Goal: Task Accomplishment & Management: Complete application form

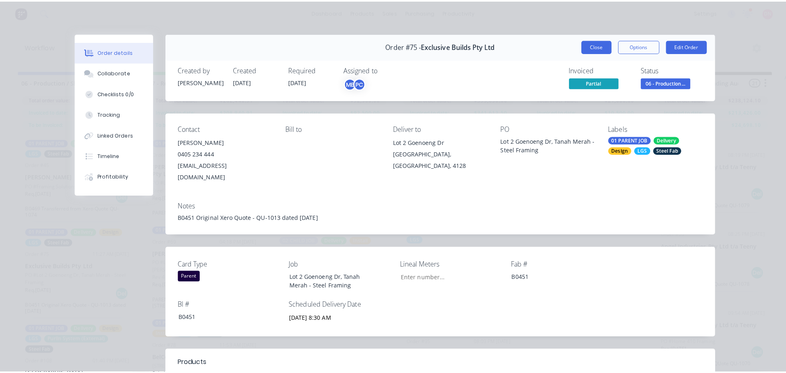
scroll to position [392, 0]
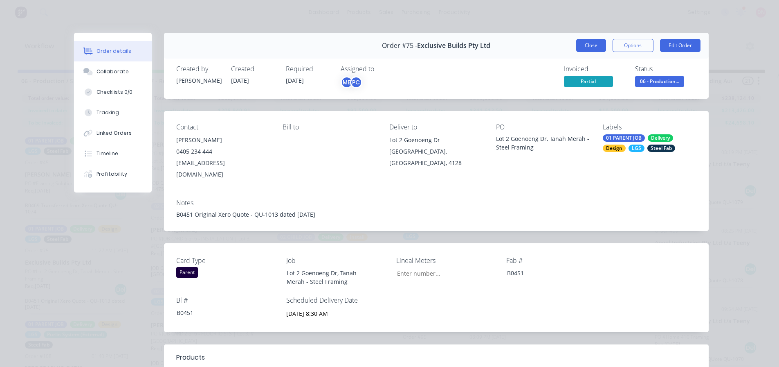
click at [596, 39] on button "Close" at bounding box center [591, 45] width 30 height 13
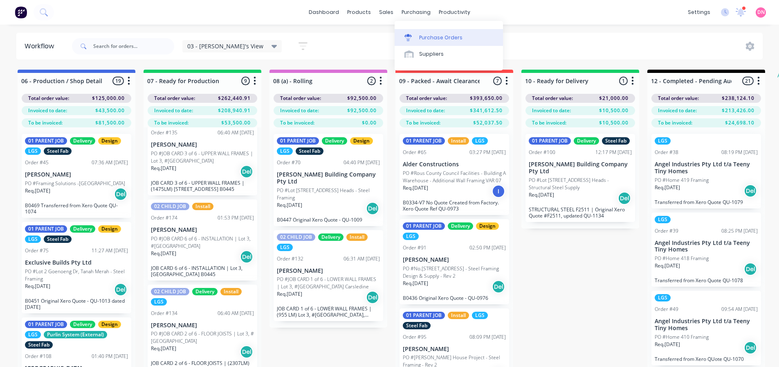
click at [412, 29] on link "Purchase Orders" at bounding box center [449, 37] width 108 height 16
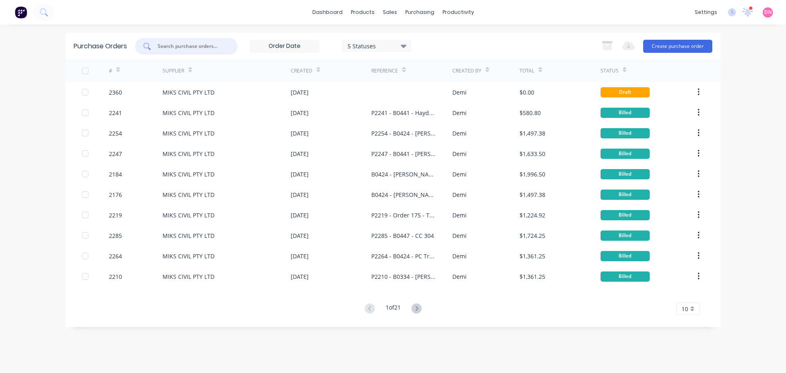
click at [205, 50] on input "text" at bounding box center [191, 46] width 68 height 8
click at [660, 49] on button "Create purchase order" at bounding box center [677, 46] width 69 height 13
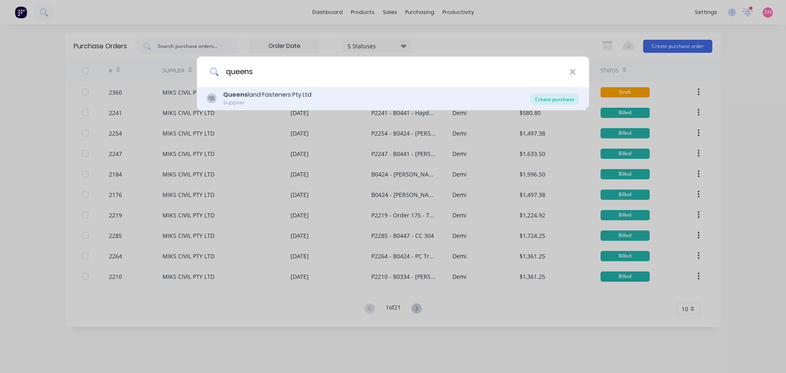
type input "queens"
click at [538, 98] on div "Create purchase" at bounding box center [554, 98] width 49 height 11
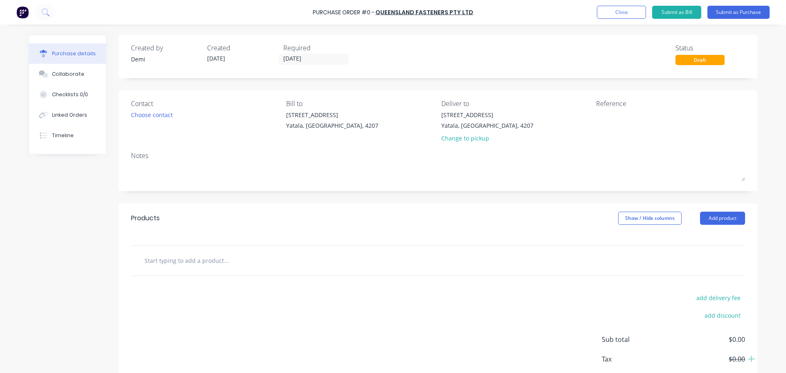
click at [718, 203] on div "Products Show / Hide columns Add product" at bounding box center [438, 217] width 638 height 29
click at [719, 212] on button "Add product" at bounding box center [722, 218] width 45 height 13
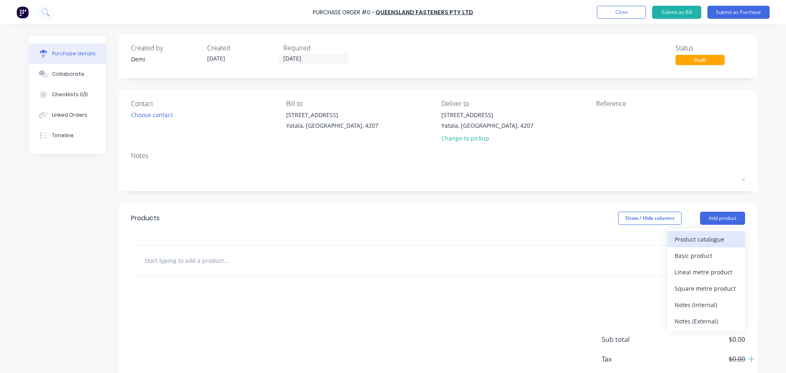
click at [720, 233] on div "Product catalogue" at bounding box center [705, 239] width 63 height 12
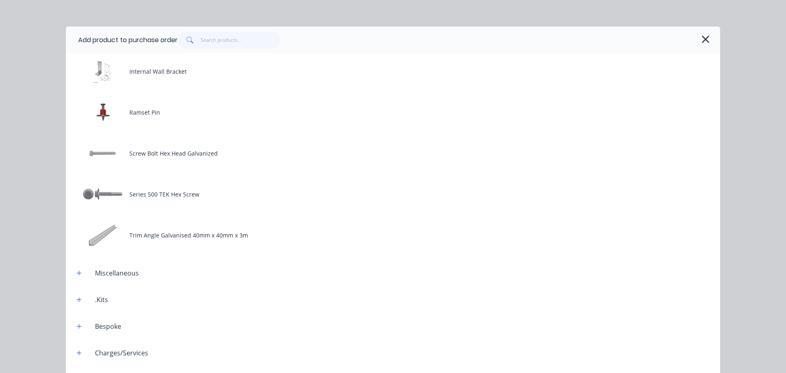
scroll to position [441, 0]
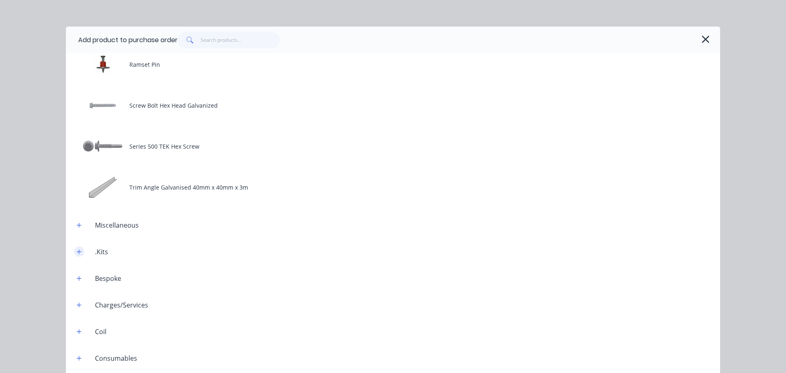
click at [77, 249] on icon "button" at bounding box center [79, 252] width 5 height 6
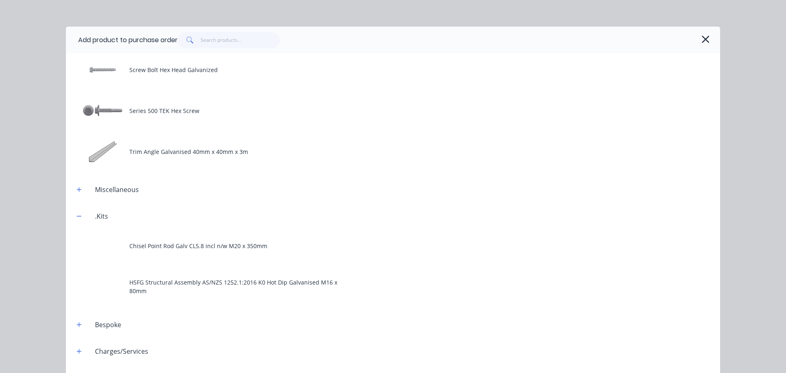
scroll to position [0, 0]
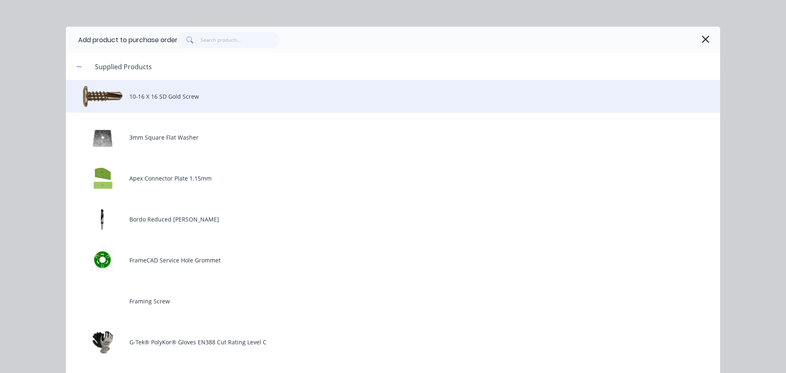
click at [308, 80] on div "10-16 X 16 SD Gold Screw" at bounding box center [393, 96] width 654 height 33
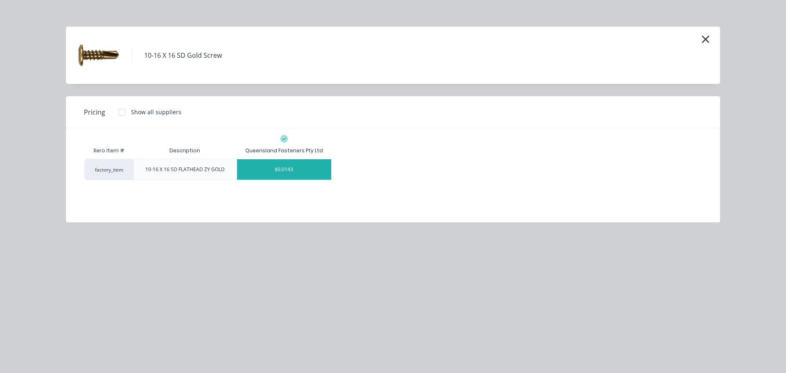
click at [289, 160] on div "$0.0143" at bounding box center [284, 169] width 94 height 20
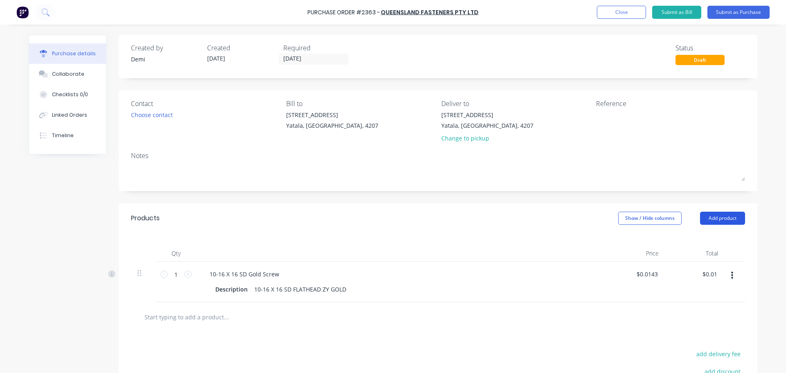
click at [716, 212] on button "Add product" at bounding box center [722, 218] width 45 height 13
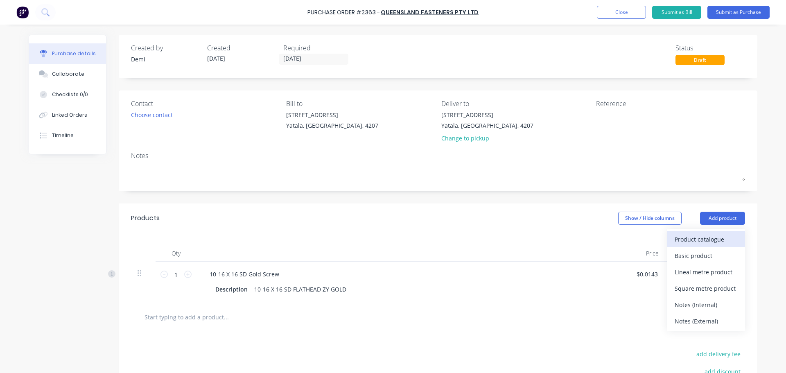
click at [710, 233] on div "Product catalogue" at bounding box center [705, 239] width 63 height 12
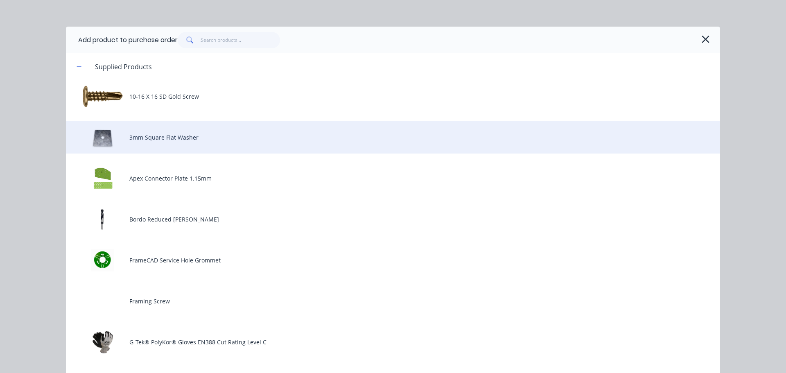
click at [209, 129] on div "3mm Square Flat Washer" at bounding box center [393, 137] width 654 height 33
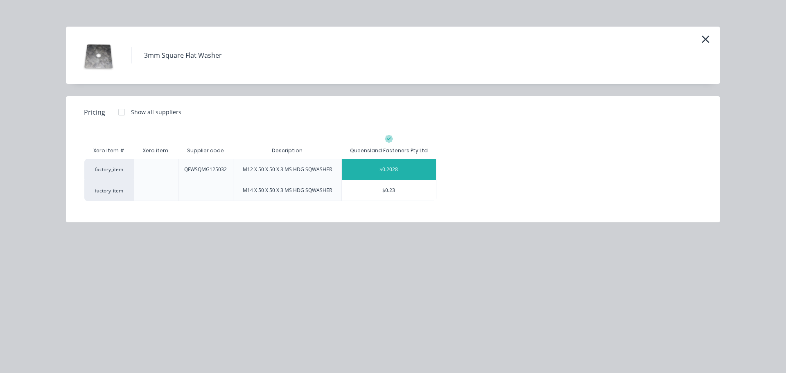
click at [370, 159] on div "$0.2028" at bounding box center [389, 169] width 94 height 20
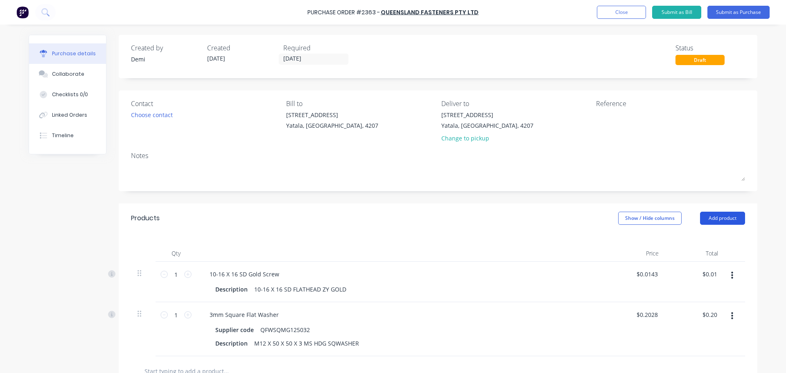
click at [715, 212] on button "Add product" at bounding box center [722, 218] width 45 height 13
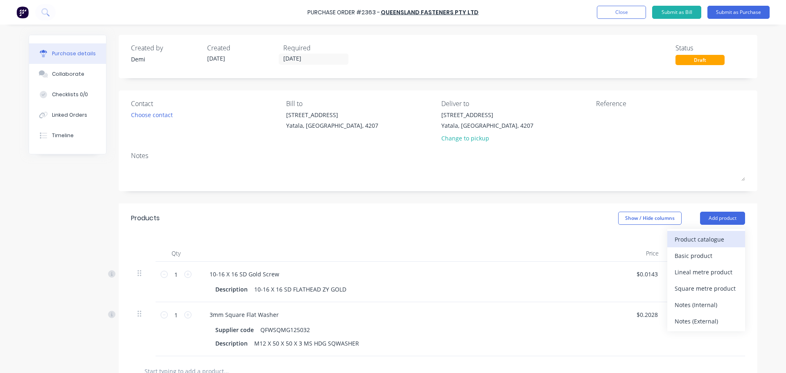
click at [727, 233] on div "Product catalogue" at bounding box center [705, 239] width 63 height 12
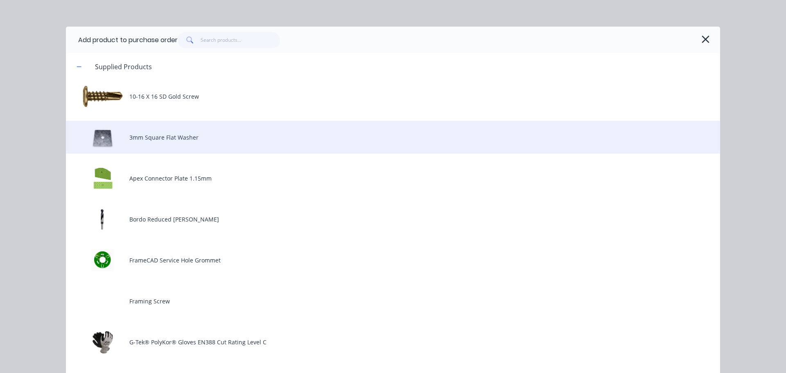
click at [187, 128] on div "3mm Square Flat Washer" at bounding box center [393, 137] width 654 height 33
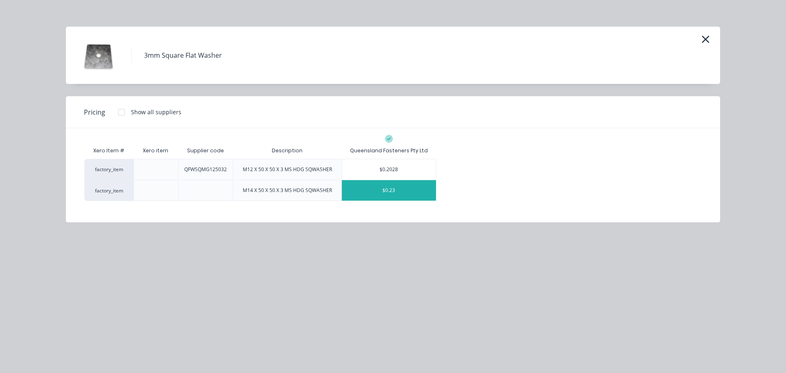
click at [386, 180] on div "$0.23" at bounding box center [389, 190] width 94 height 20
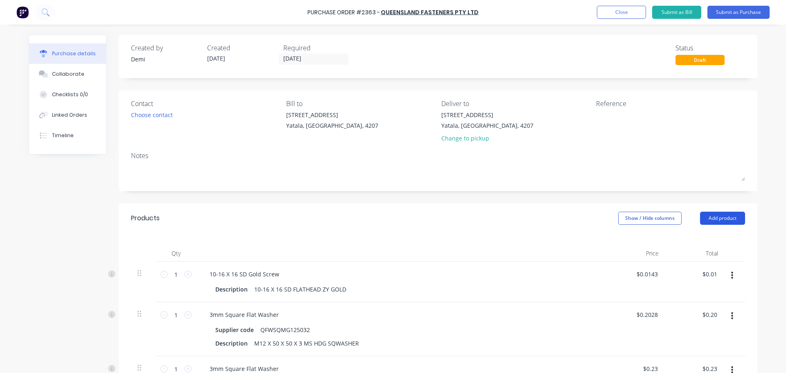
click at [721, 212] on button "Add product" at bounding box center [722, 218] width 45 height 13
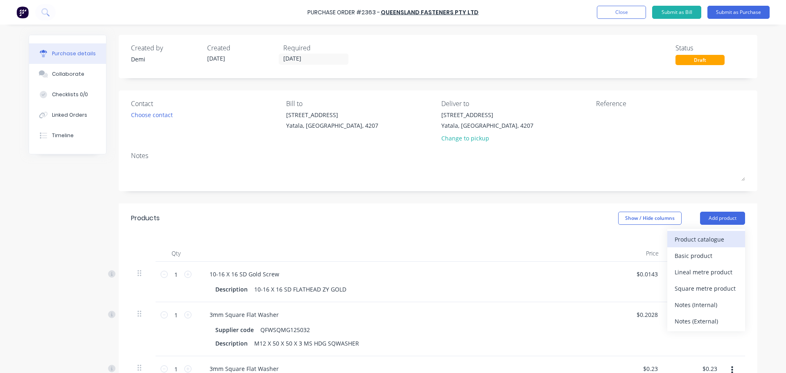
click at [708, 233] on div "Product catalogue" at bounding box center [705, 239] width 63 height 12
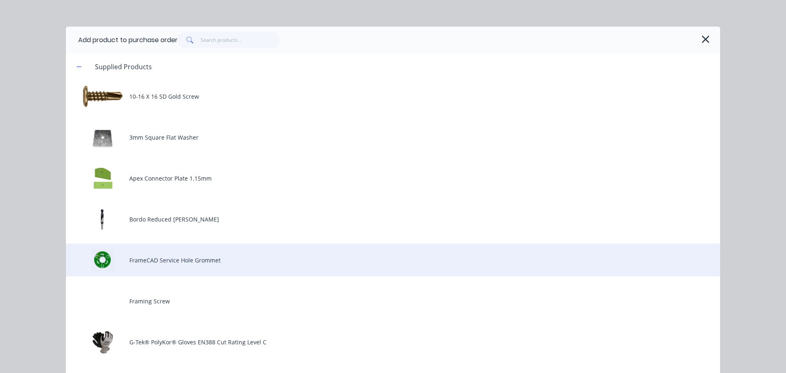
click at [332, 245] on div "FrameCAD Service Hole Grommet" at bounding box center [393, 259] width 654 height 33
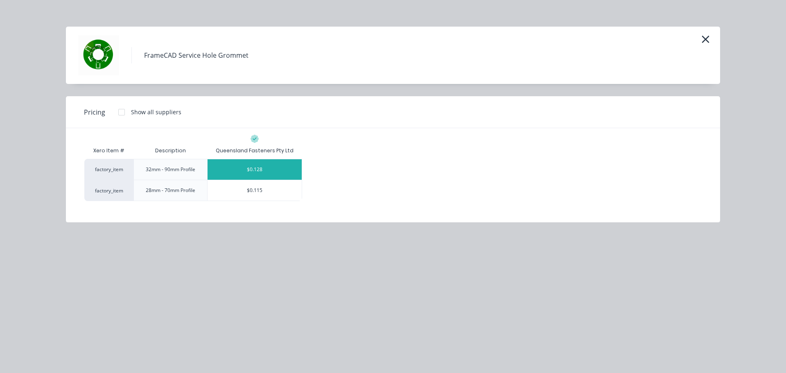
click at [275, 159] on div "$0.128" at bounding box center [254, 169] width 94 height 20
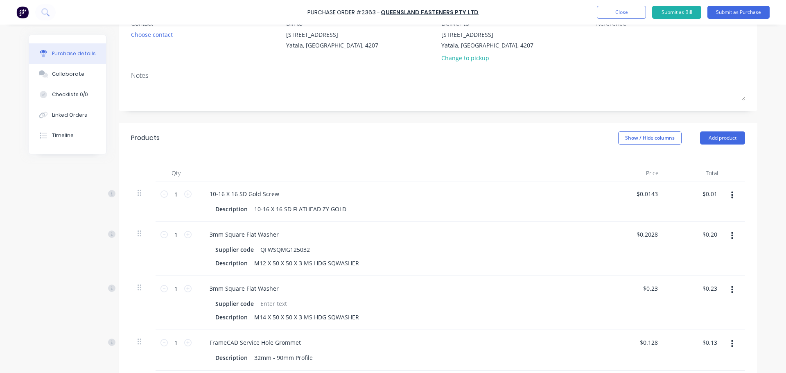
scroll to position [81, 0]
click at [733, 131] on button "Add product" at bounding box center [722, 137] width 45 height 13
click at [727, 153] on div "Product catalogue" at bounding box center [705, 159] width 63 height 12
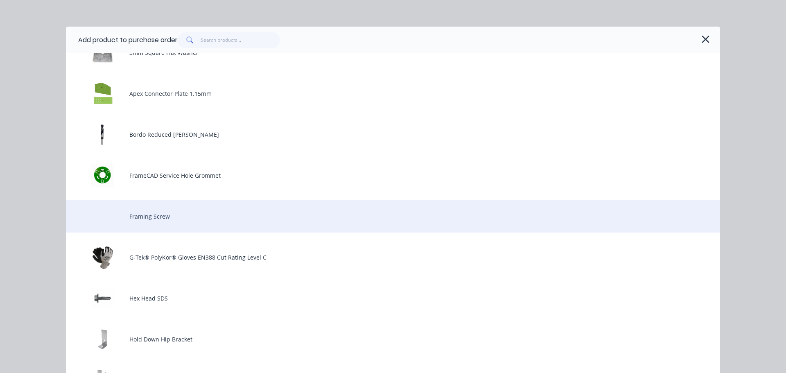
scroll to position [86, 0]
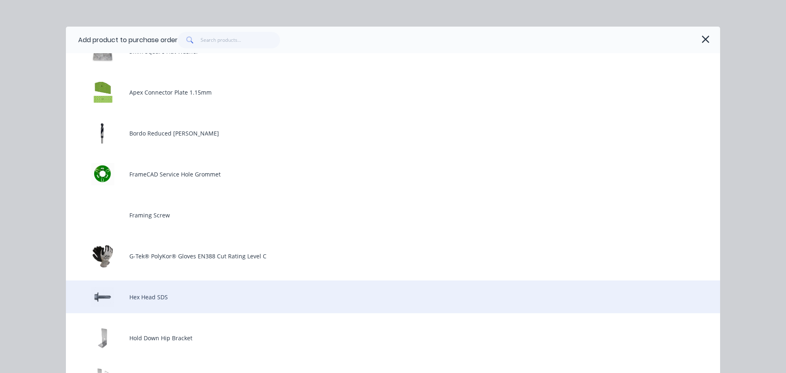
click at [210, 280] on div "Hex Head SDS" at bounding box center [393, 296] width 654 height 33
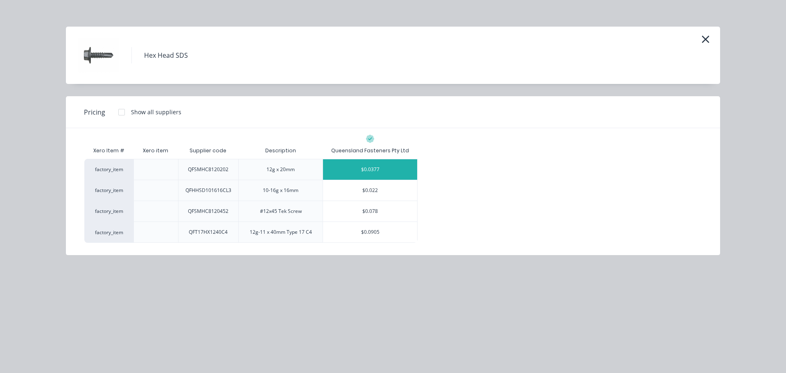
click at [366, 159] on div "$0.0377" at bounding box center [370, 169] width 94 height 20
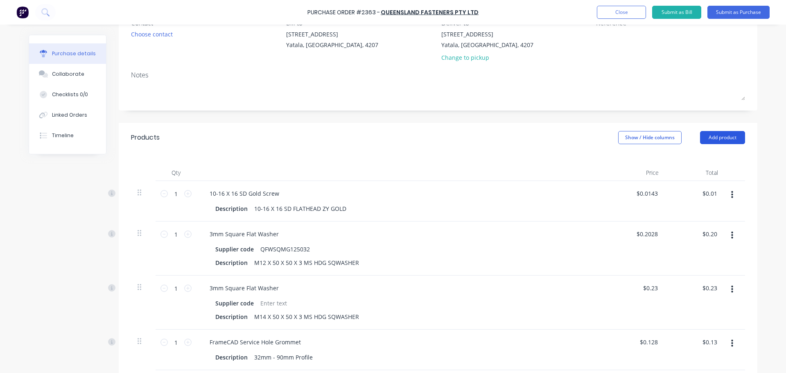
click at [730, 132] on button "Add product" at bounding box center [722, 137] width 45 height 13
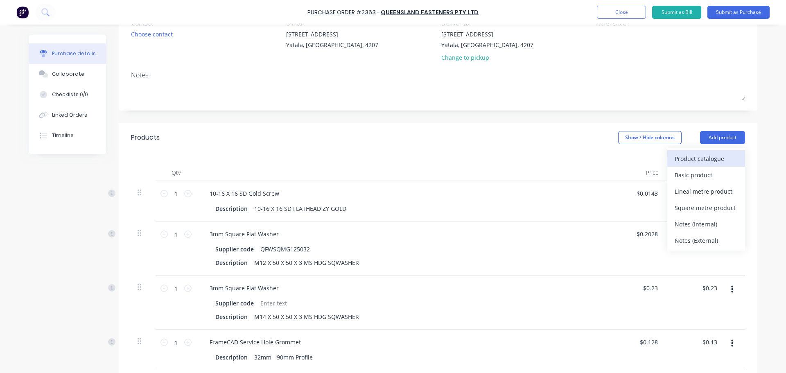
click at [721, 150] on button "Product catalogue" at bounding box center [706, 158] width 78 height 16
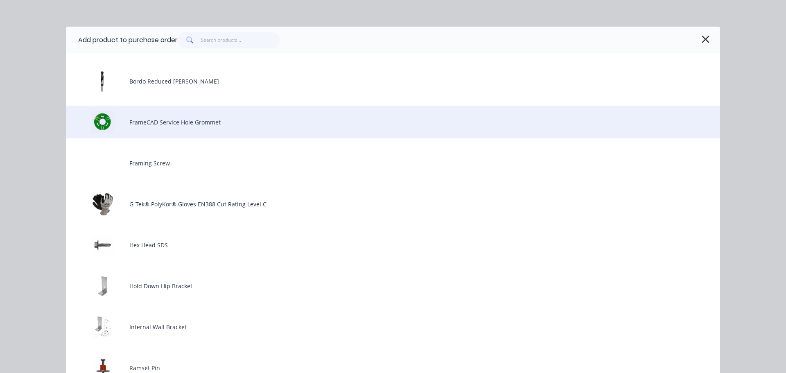
scroll to position [138, 0]
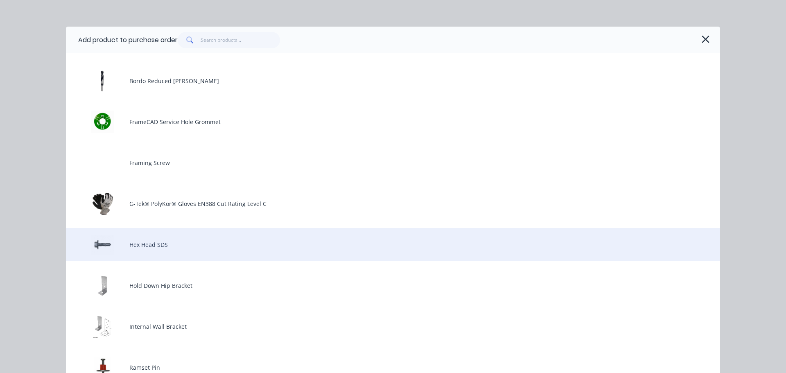
click at [224, 244] on div "Hex Head SDS" at bounding box center [393, 244] width 654 height 33
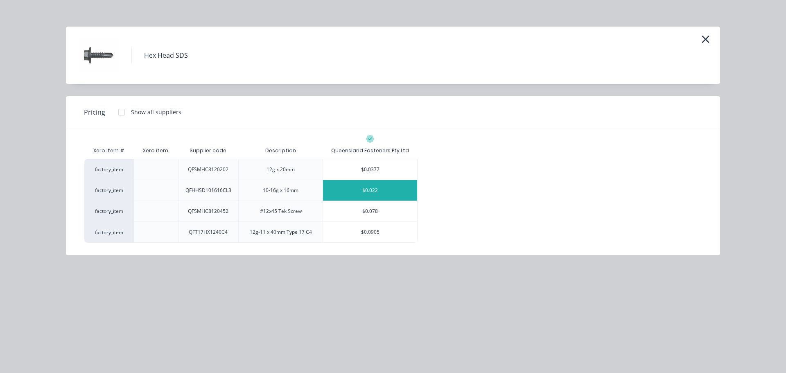
click at [374, 180] on div "$0.022" at bounding box center [370, 190] width 94 height 20
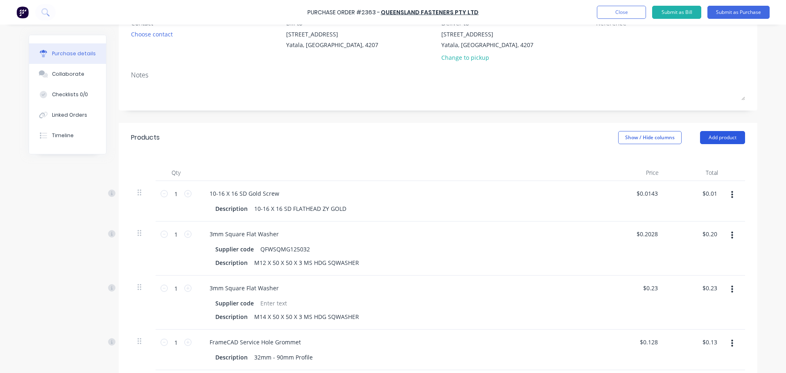
click at [719, 131] on button "Add product" at bounding box center [722, 137] width 45 height 13
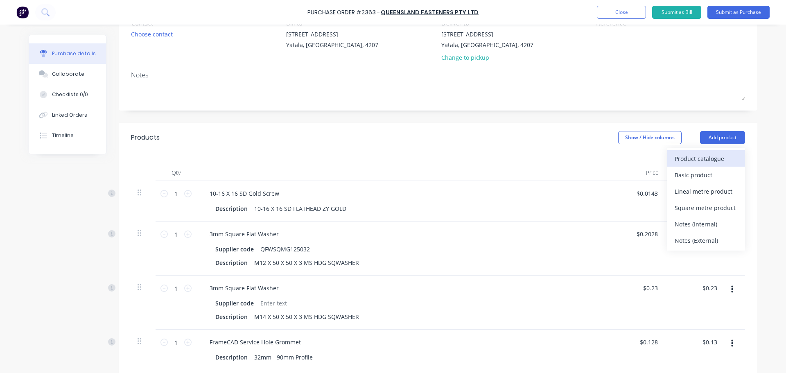
click at [709, 153] on div "Product catalogue" at bounding box center [705, 159] width 63 height 12
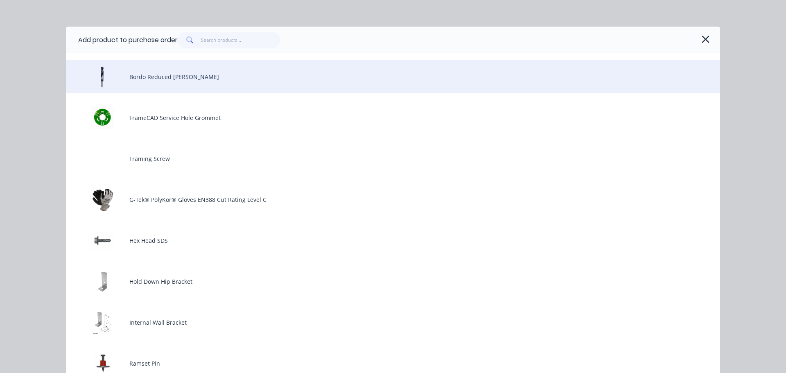
scroll to position [142, 0]
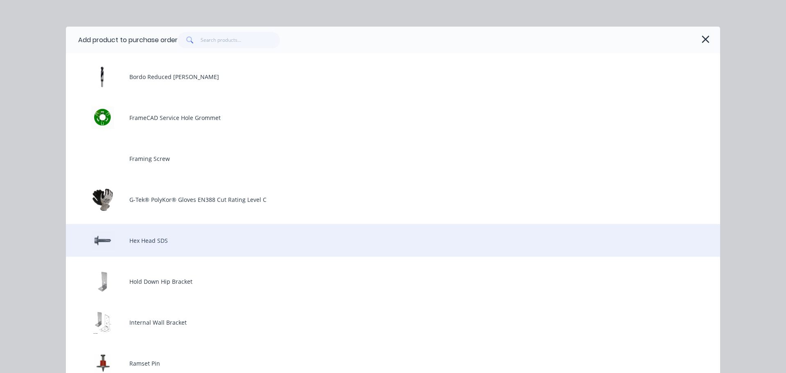
click at [333, 232] on div "Hex Head SDS" at bounding box center [393, 240] width 654 height 33
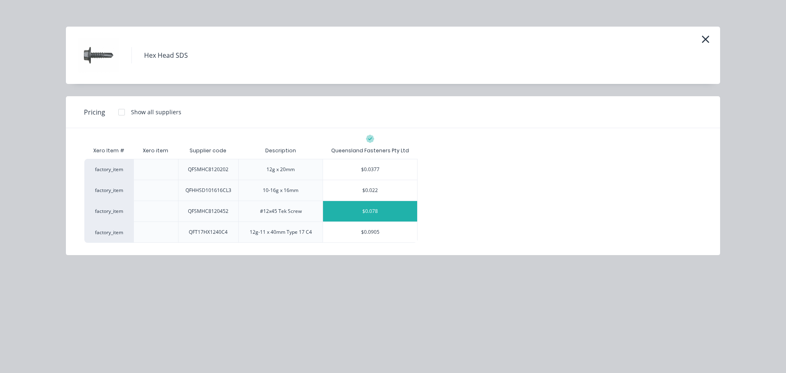
click at [359, 201] on div "$0.078" at bounding box center [370, 211] width 94 height 20
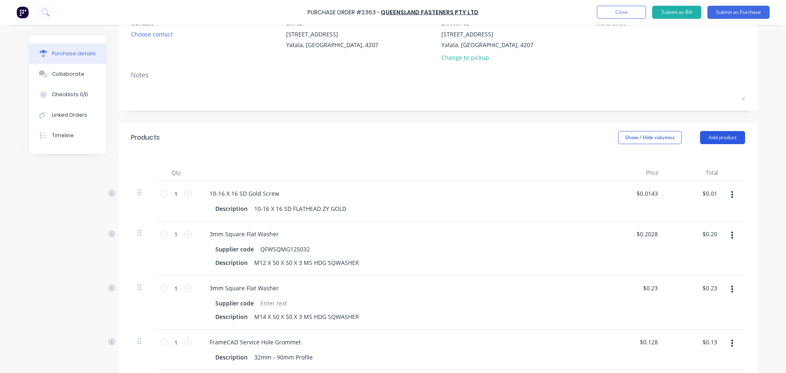
click at [721, 131] on button "Add product" at bounding box center [722, 137] width 45 height 13
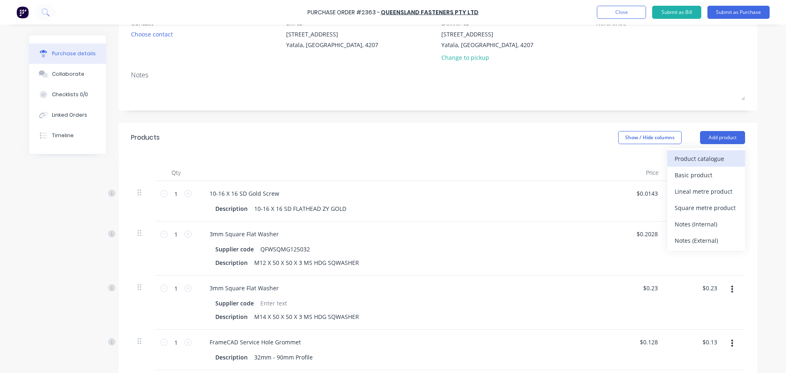
click at [706, 153] on div "Product catalogue" at bounding box center [705, 159] width 63 height 12
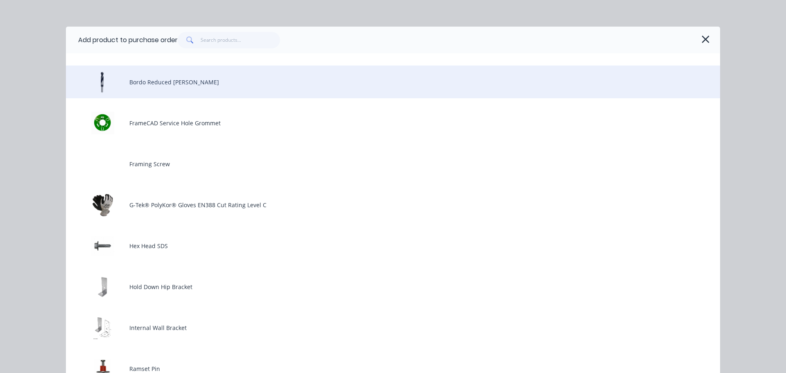
scroll to position [137, 0]
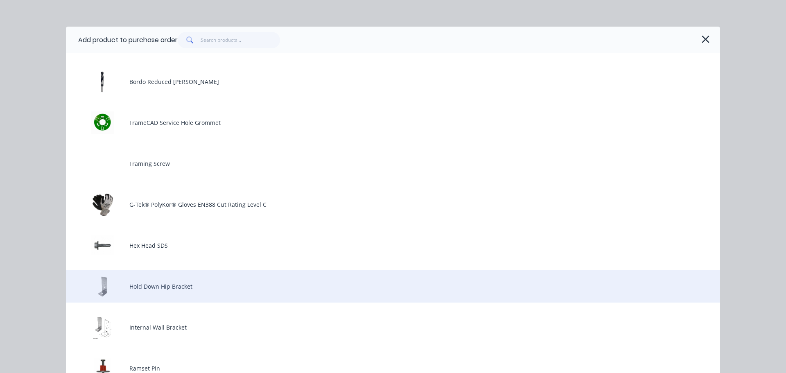
click at [307, 270] on div "Hold Down Hip Bracket" at bounding box center [393, 286] width 654 height 33
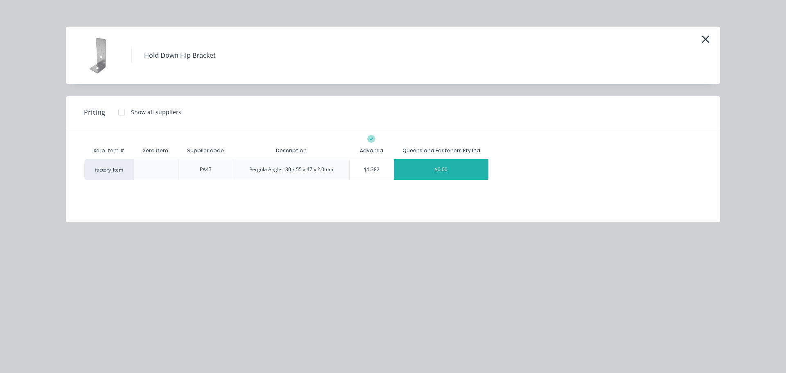
click at [426, 159] on div "$0.00" at bounding box center [441, 169] width 94 height 20
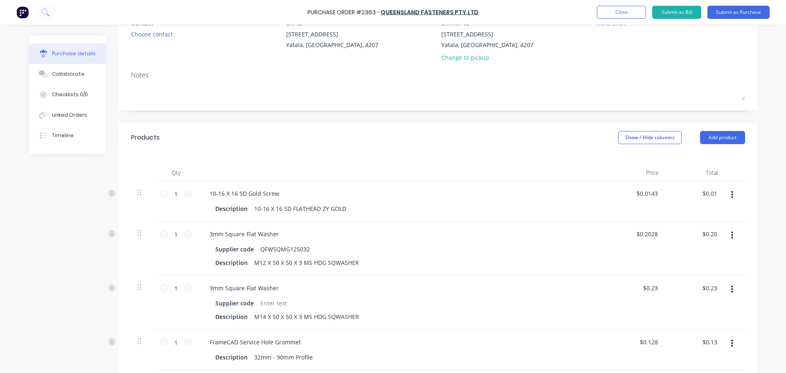
click at [426, 152] on div "Qty Price Total 1 1 10-16 X 16 SD Gold Screw Description 10-16 X 16 SD FLATHEAD…" at bounding box center [438, 369] width 638 height 434
click at [734, 131] on button "Add product" at bounding box center [722, 137] width 45 height 13
click at [721, 154] on button "Product catalogue" at bounding box center [706, 158] width 78 height 16
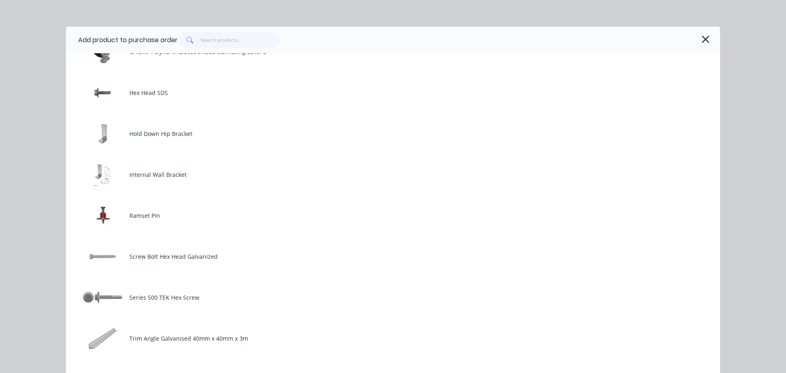
scroll to position [290, 0]
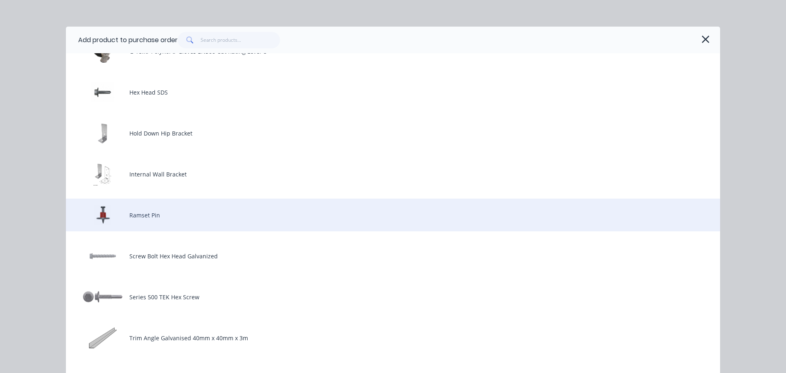
click at [424, 198] on div "Ramset Pin" at bounding box center [393, 214] width 654 height 33
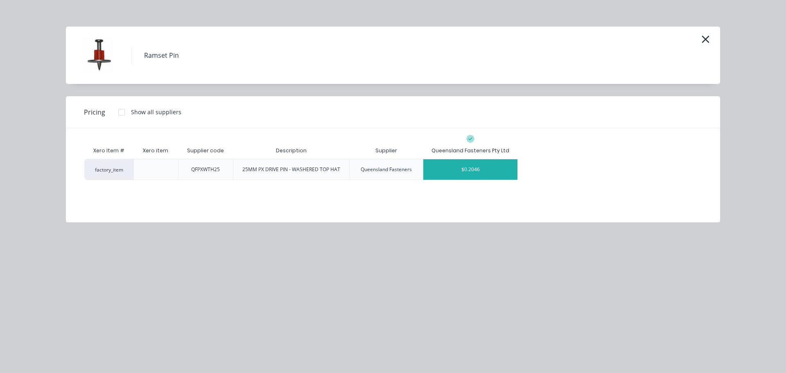
click at [439, 159] on div "$0.2046" at bounding box center [470, 169] width 94 height 20
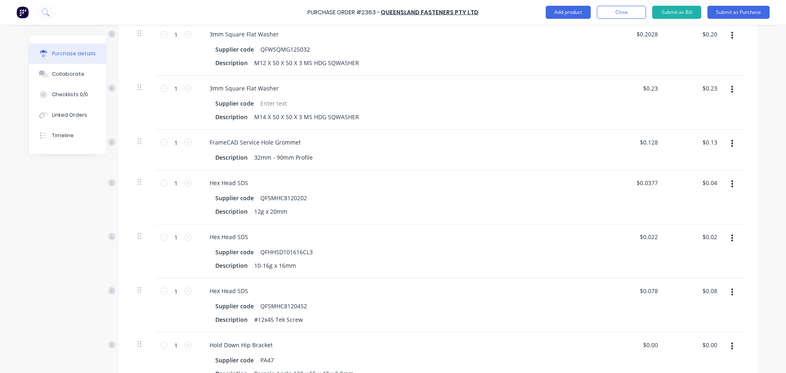
scroll to position [281, 0]
click at [733, 342] on icon "button" at bounding box center [732, 345] width 2 height 7
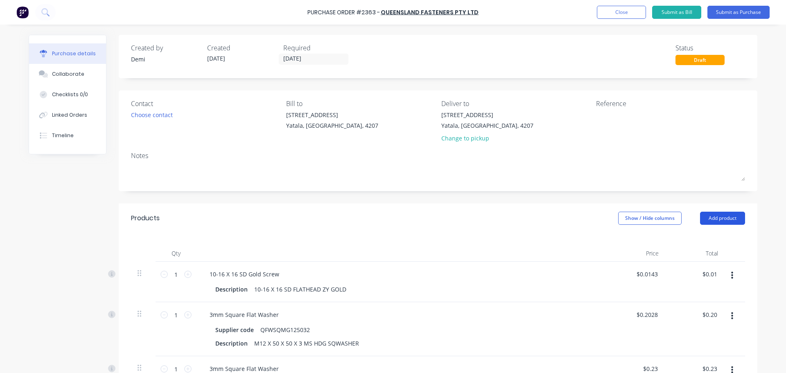
click at [717, 212] on button "Add product" at bounding box center [722, 218] width 45 height 13
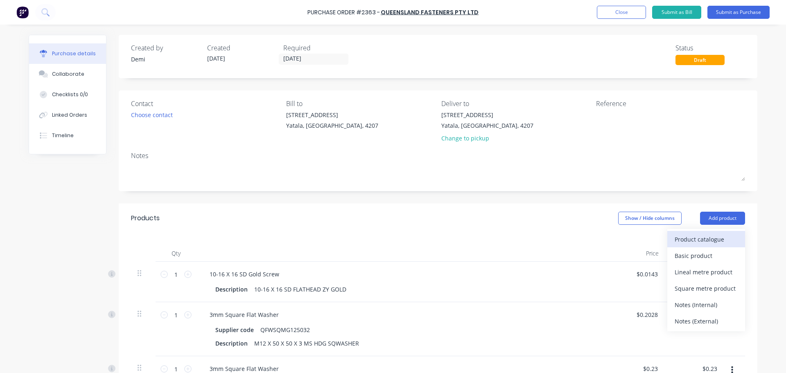
click at [708, 233] on div "Product catalogue" at bounding box center [705, 239] width 63 height 12
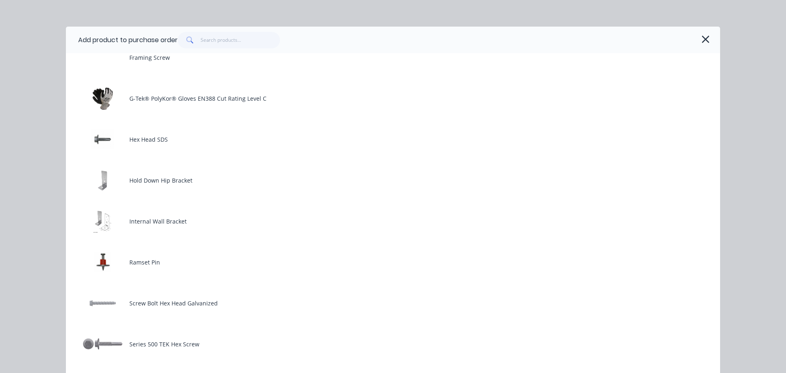
scroll to position [244, 0]
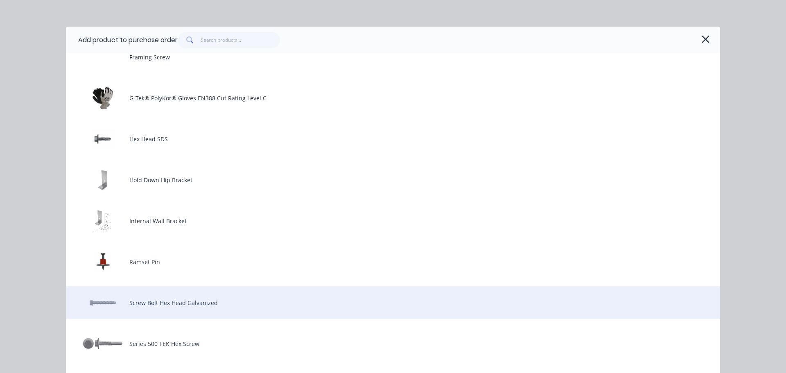
click at [296, 286] on div "Screw Bolt Hex Head Galvanized" at bounding box center [393, 302] width 654 height 33
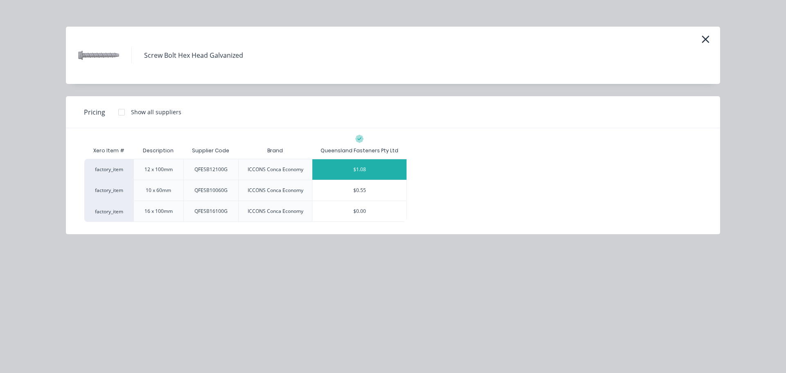
click at [369, 159] on div "$1.08" at bounding box center [359, 169] width 94 height 20
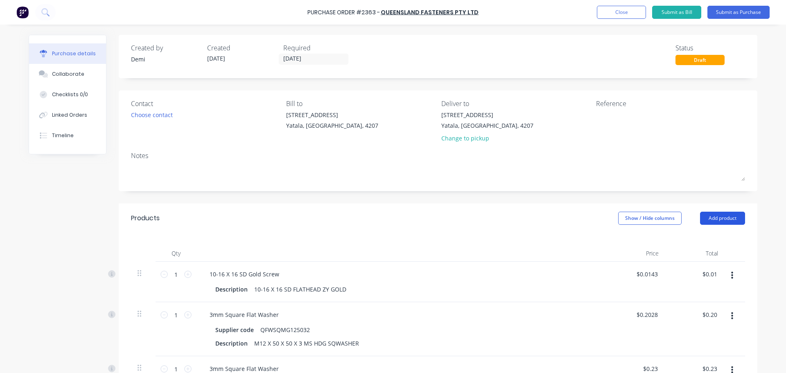
click at [721, 212] on button "Add product" at bounding box center [722, 218] width 45 height 13
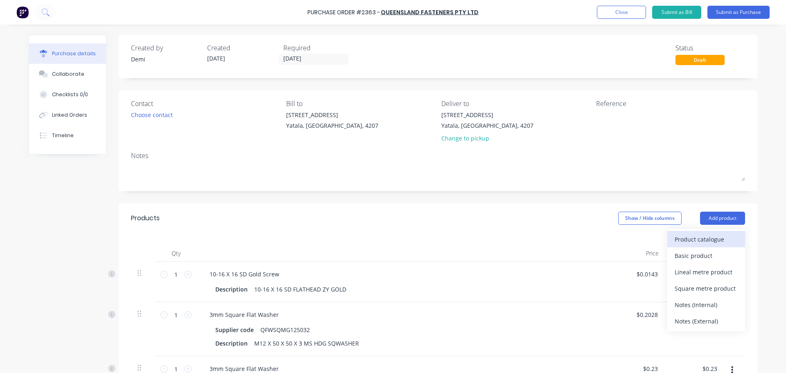
click at [716, 233] on div "Product catalogue" at bounding box center [705, 239] width 63 height 12
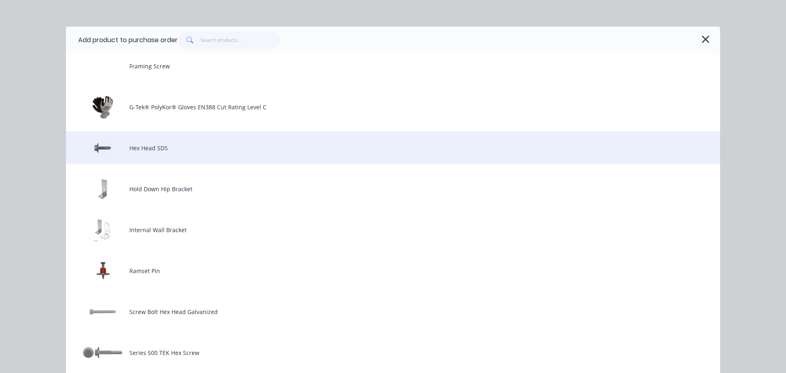
scroll to position [235, 0]
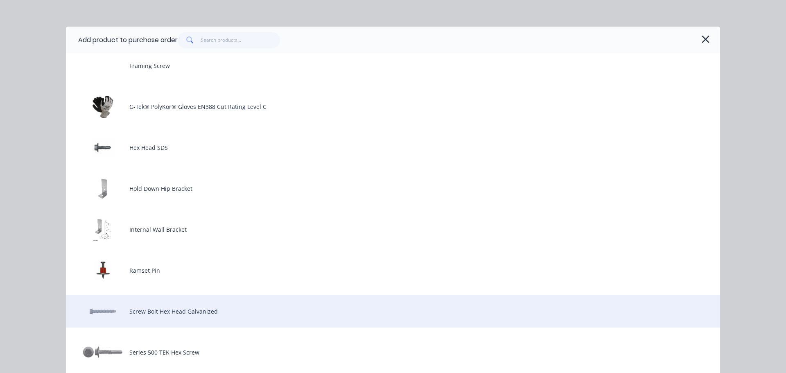
click at [267, 295] on div "Screw Bolt Hex Head Galvanized" at bounding box center [393, 311] width 654 height 33
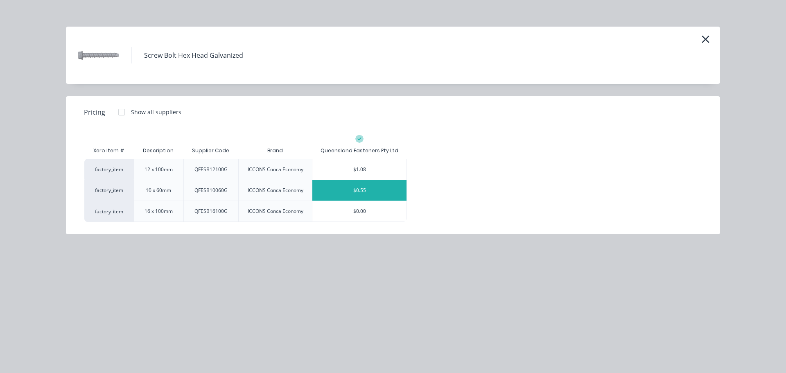
click at [392, 180] on div "$0.55" at bounding box center [359, 190] width 94 height 20
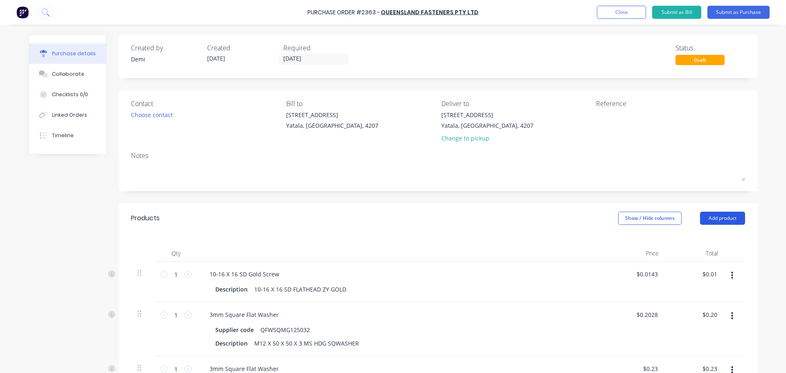
click at [725, 212] on button "Add product" at bounding box center [722, 218] width 45 height 13
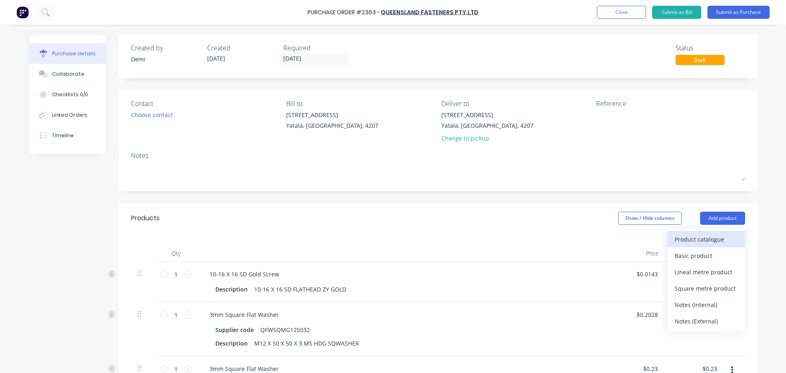
click at [704, 233] on div "Product catalogue" at bounding box center [705, 239] width 63 height 12
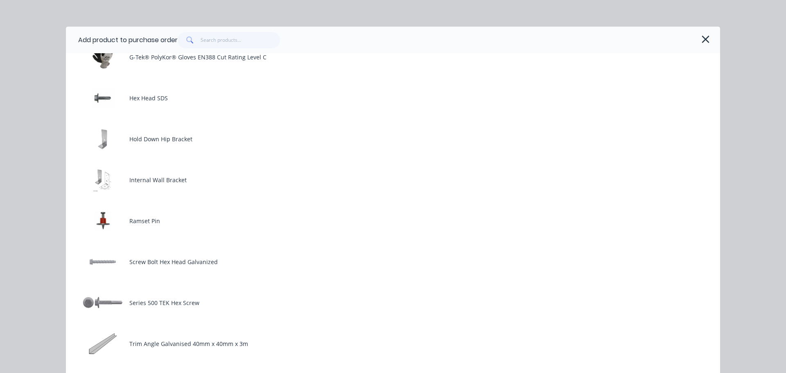
scroll to position [392, 0]
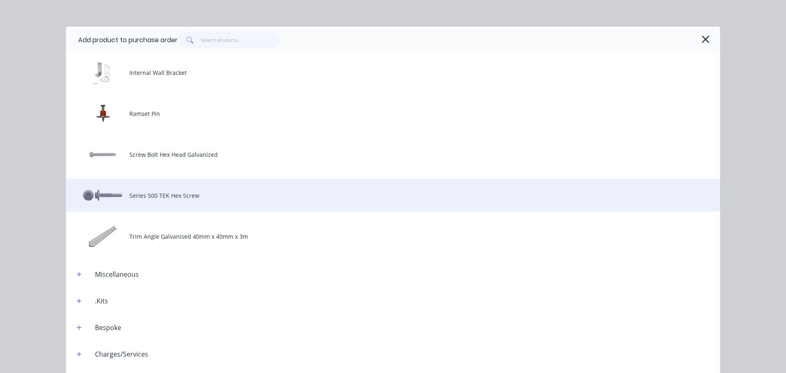
click at [430, 179] on div "Series 500 TEK Hex Screw" at bounding box center [393, 195] width 654 height 33
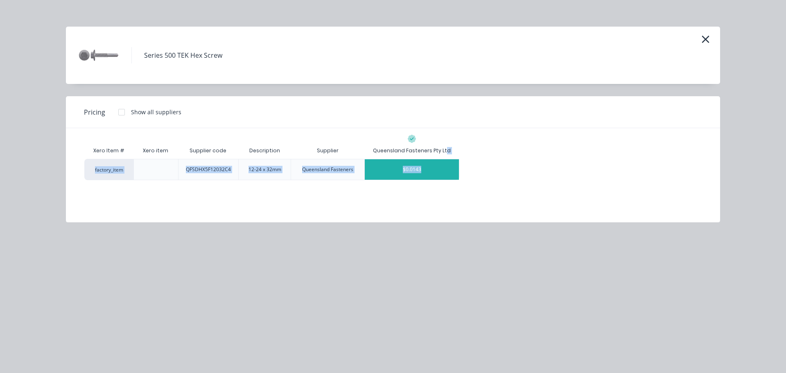
drag, startPoint x: 444, startPoint y: 138, endPoint x: 441, endPoint y: 143, distance: 5.7
click at [441, 143] on div "Xero Item # Xero item Supplier code Description Supplier Queensland Fasteners P…" at bounding box center [392, 161] width 617 height 38
click at [441, 159] on div "$0.0143" at bounding box center [412, 169] width 94 height 20
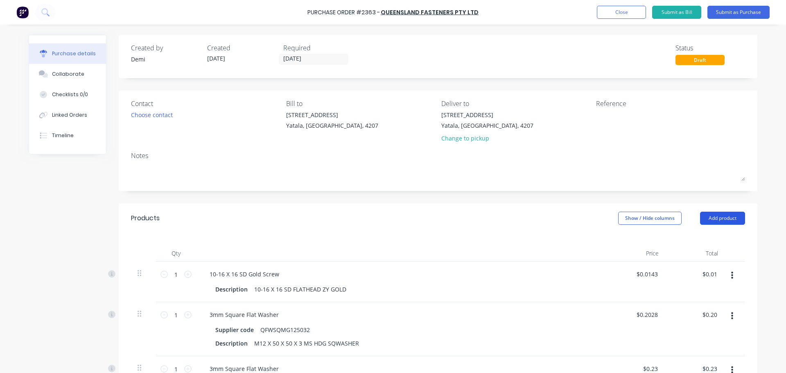
click at [711, 212] on button "Add product" at bounding box center [722, 218] width 45 height 13
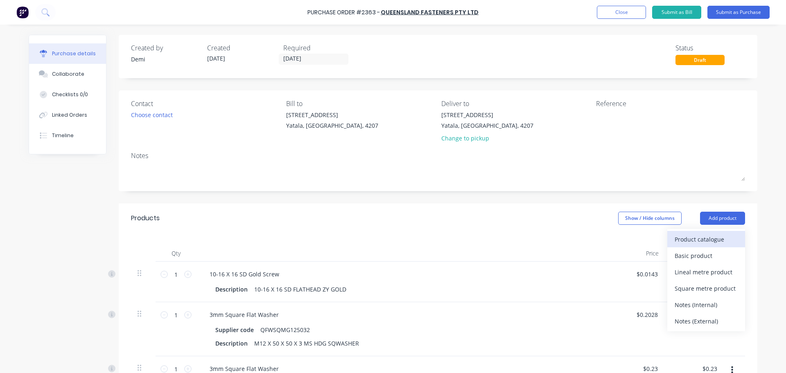
click at [705, 233] on div "Product catalogue" at bounding box center [705, 239] width 63 height 12
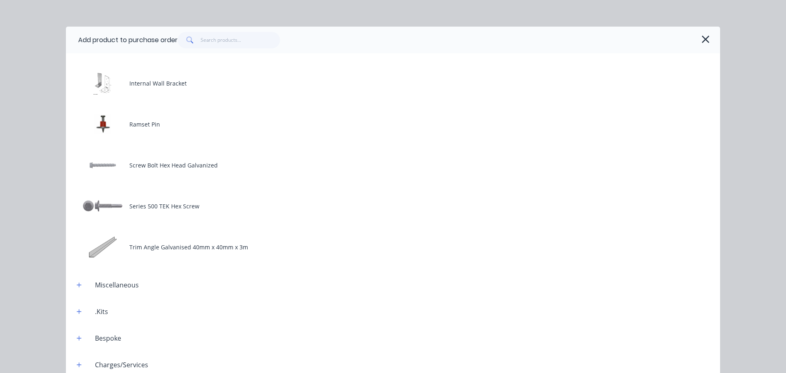
scroll to position [381, 0]
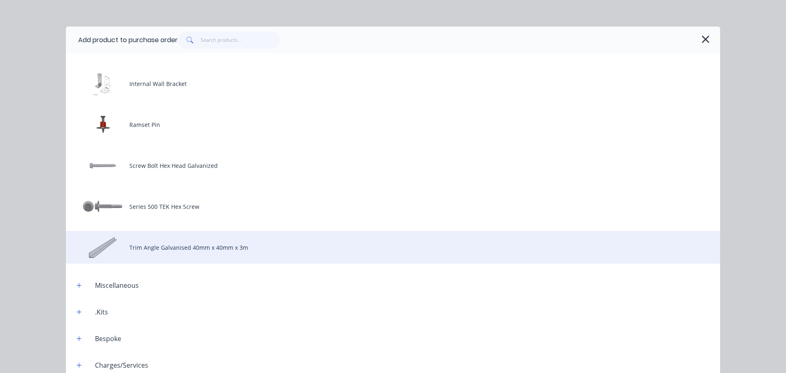
click at [386, 239] on div "Trim Angle Galvanised 40mm x 40mm x 3m" at bounding box center [393, 247] width 654 height 33
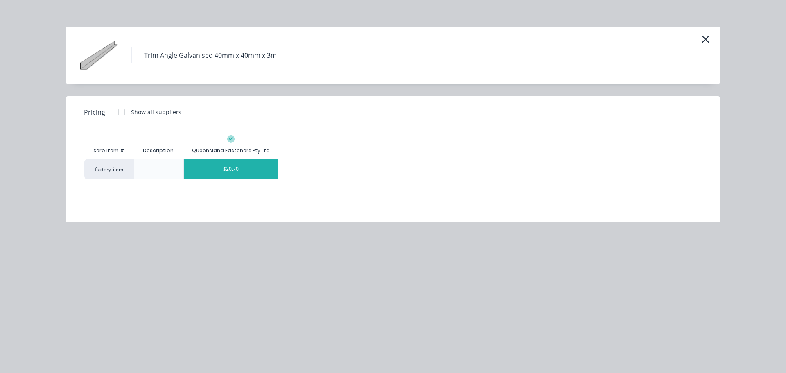
click at [243, 159] on div "$20.70" at bounding box center [231, 169] width 94 height 20
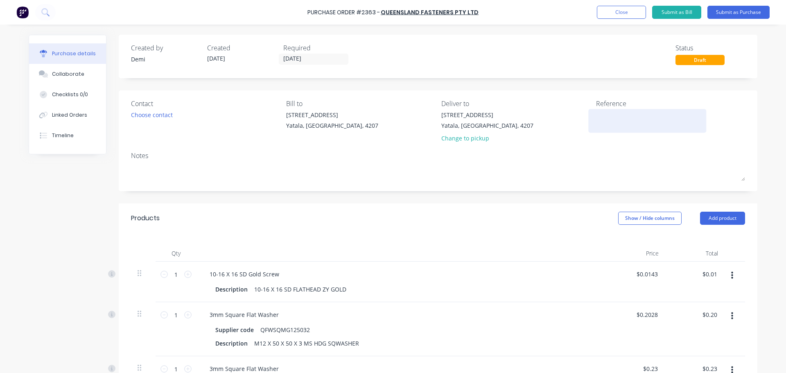
click at [617, 119] on textarea at bounding box center [647, 119] width 102 height 18
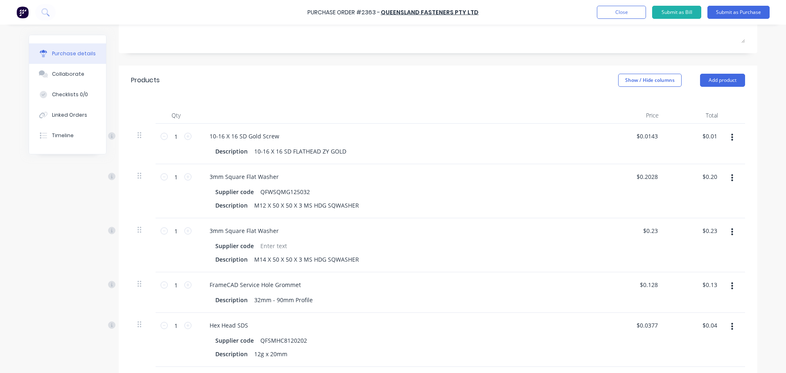
scroll to position [149, 0]
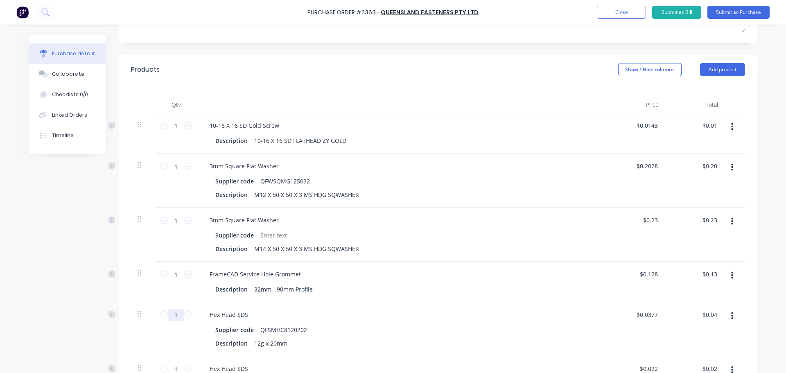
click at [174, 308] on input "1" at bounding box center [176, 314] width 16 height 12
type input "5"
type input "$0.19"
type input "50"
type input "$1.89"
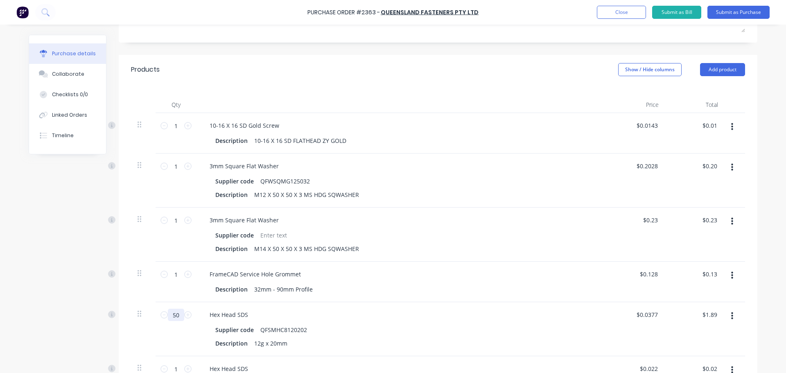
type input "506"
type input "$19.08"
type input "5060"
type input "$190.76"
type input "5060"
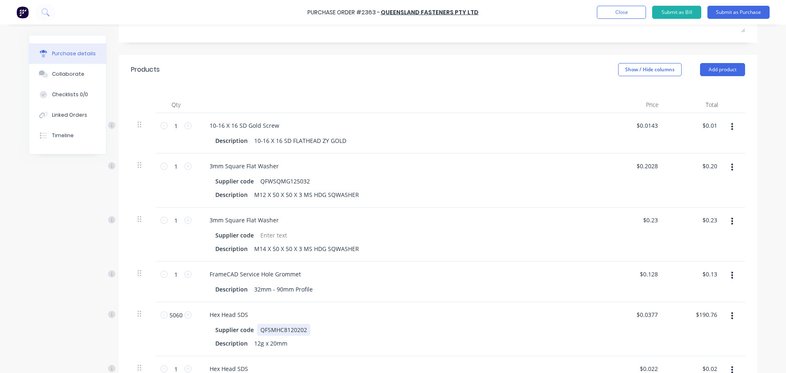
click at [396, 302] on div "Hex Head SDS Supplier code QFSMHC8120202 Description 12g x 20mm" at bounding box center [400, 329] width 409 height 54
click at [173, 362] on input "1" at bounding box center [176, 368] width 16 height 12
type input "9"
type input "$0.20"
type input "92"
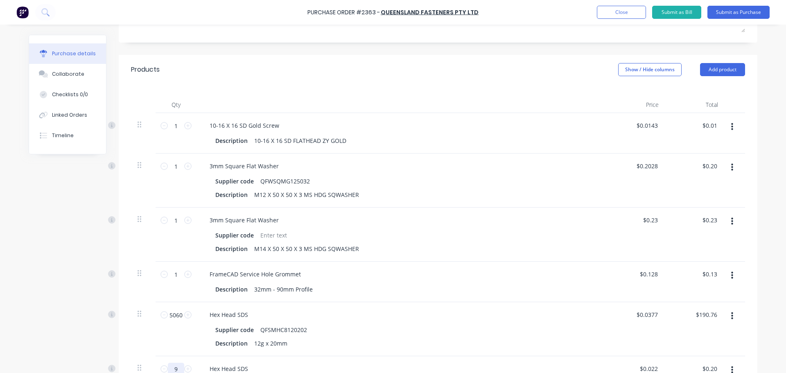
type input "$2.02"
type input "920"
type input "$20.24"
type input "92"
type input "$2.02"
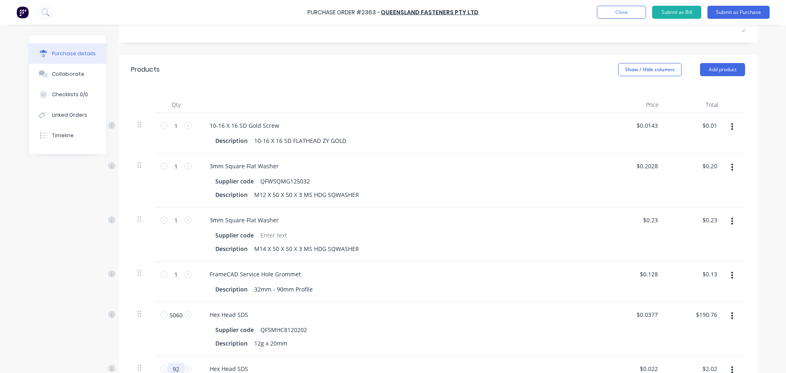
type input "9"
type input "$0.20"
type input "1"
type input "$0.02"
type input "19"
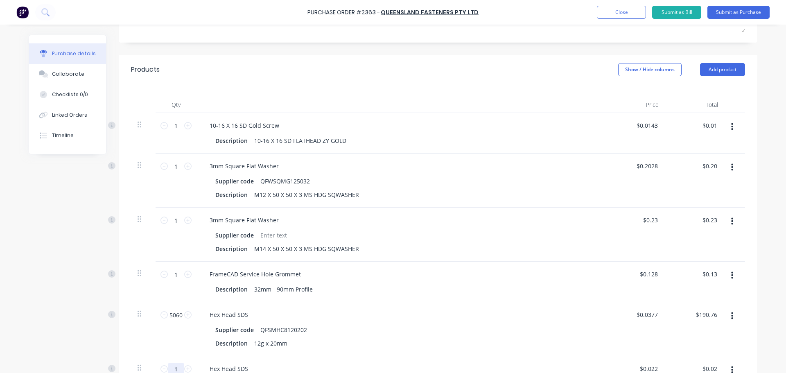
type input "$0.42"
type input "192"
type input "$4.22"
type input "1920"
type input "$42.24"
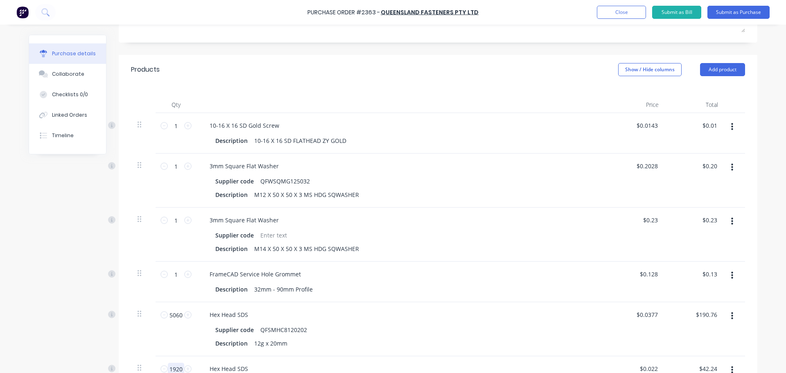
type input "1920"
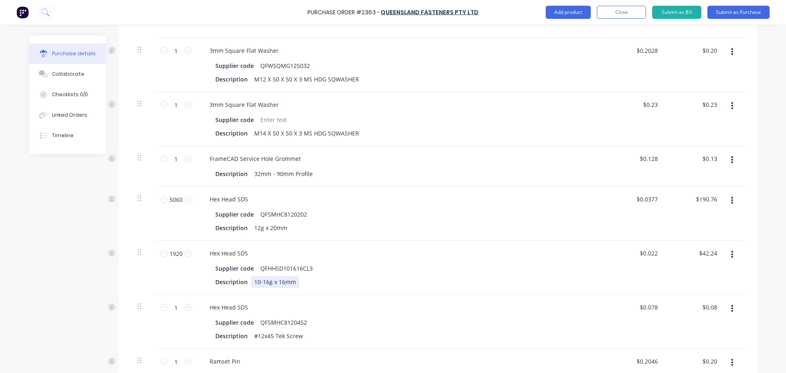
scroll to position [264, 0]
type input "12"
type input "$12.96"
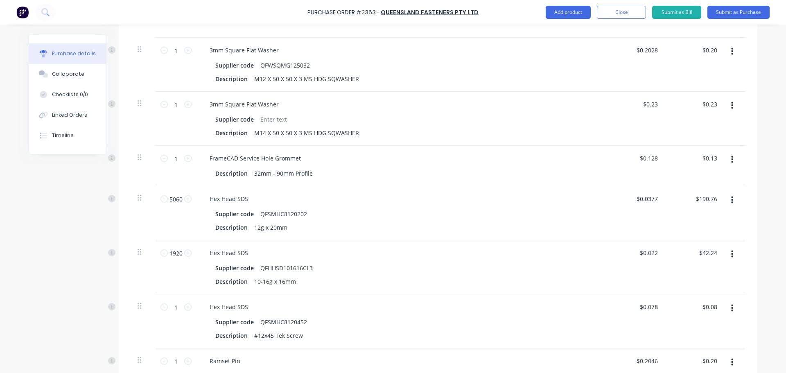
type input "120"
type input "$129.60"
type input "1206"
type input "$1,302.48"
type input "120"
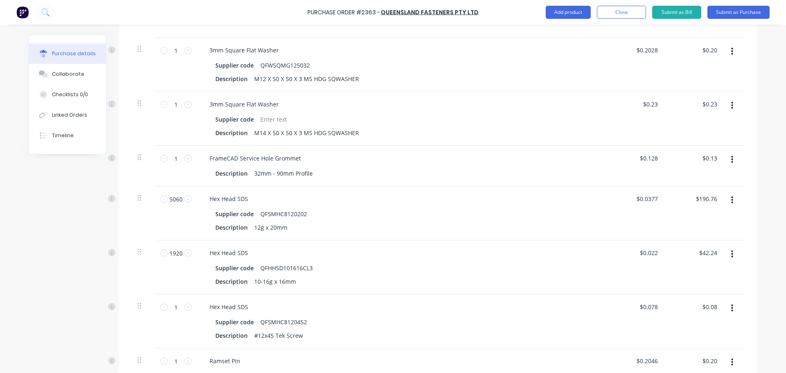
type input "$129.60"
type input "12"
type input "$12.96"
type input "1"
type input "$1.08"
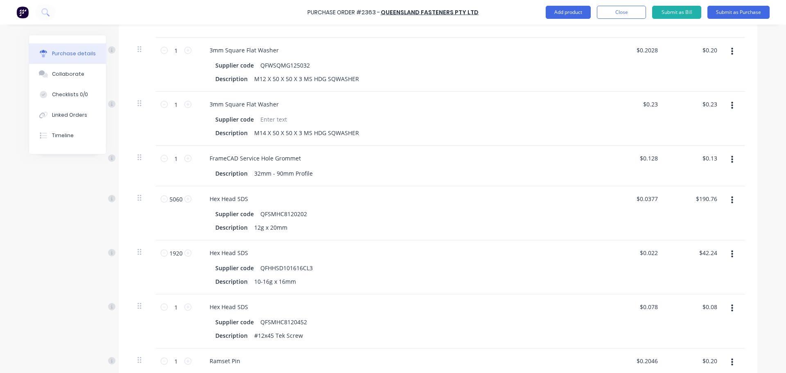
type input "2"
type input "$2.16"
type input "20"
type input "$21.60"
type input "206"
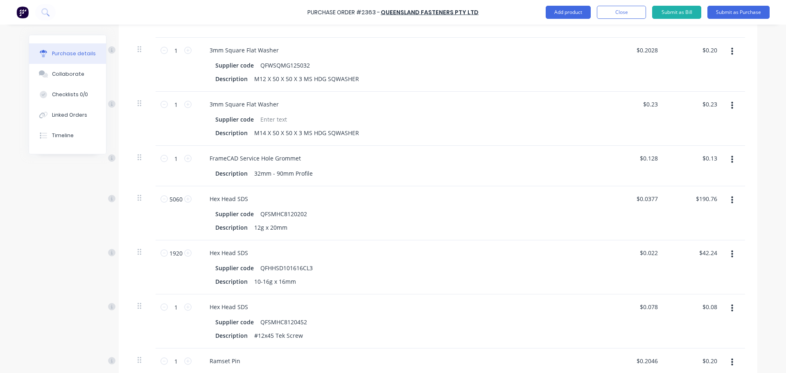
type input "$222.48"
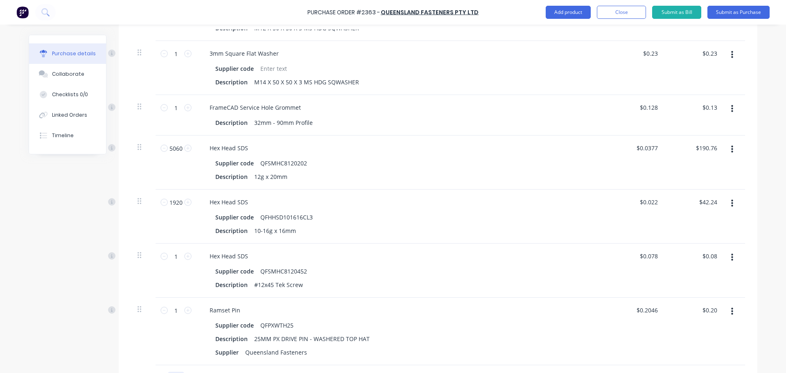
scroll to position [315, 0]
type input "206"
type input "0"
type input "$0.00"
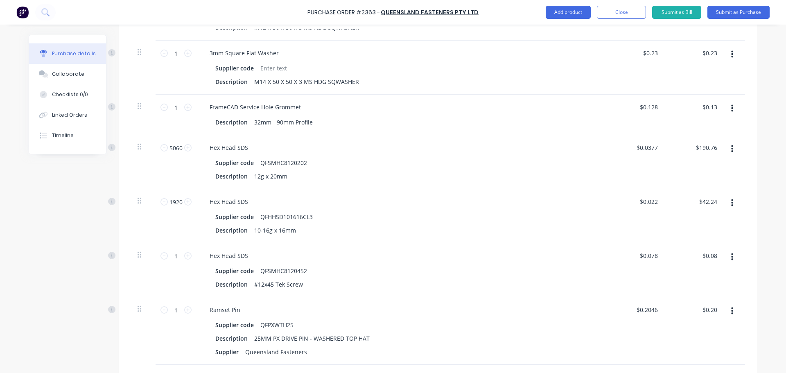
type input "04"
type input "$2.20"
type input "4"
type input "1"
type input "$0.55"
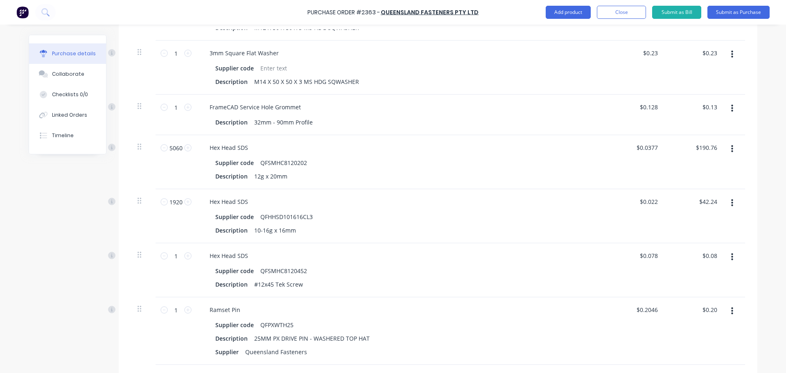
type input "10"
type input "$5.50"
type input "104"
type input "$57.20"
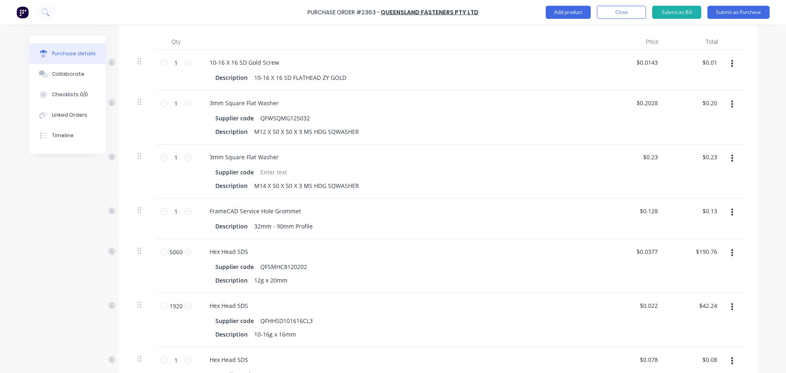
scroll to position [211, 0]
type input "104"
drag, startPoint x: 175, startPoint y: 115, endPoint x: 160, endPoint y: 117, distance: 15.2
click at [162, 151] on div "1 1" at bounding box center [176, 157] width 28 height 12
type input "2"
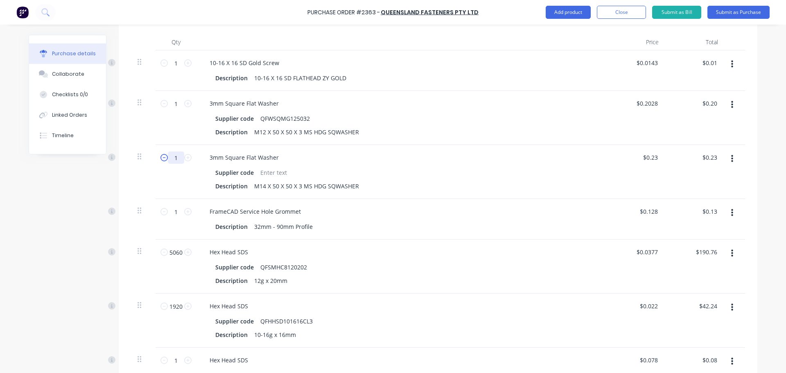
type input "$0.46"
type input "20"
type input "$4.60"
type input "206"
type input "$47.38"
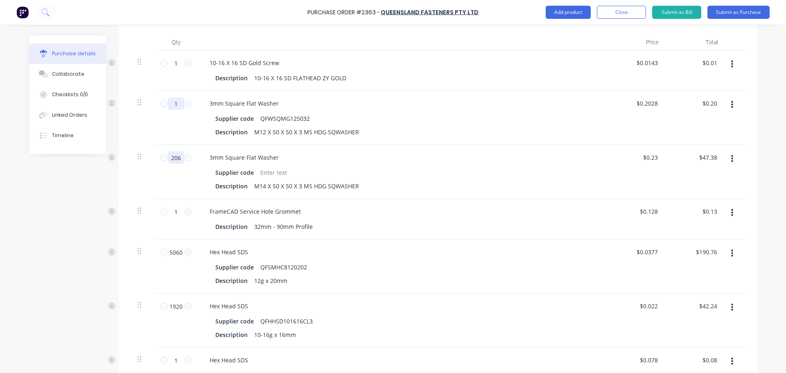
type input "206"
click at [172, 97] on input "1" at bounding box center [176, 103] width 16 height 12
type input "10"
type input "$2.03"
type input "104"
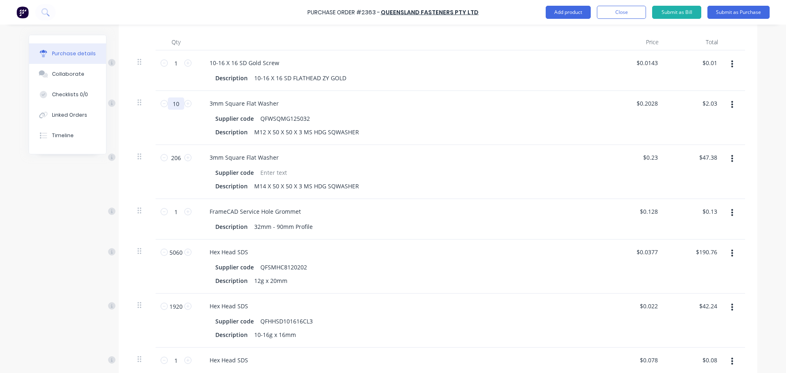
type input "$21.09"
type input "104"
click at [335, 239] on div "Hex Head SDS Supplier code QFSMHC8120202 Description 12g x 20mm" at bounding box center [400, 266] width 409 height 54
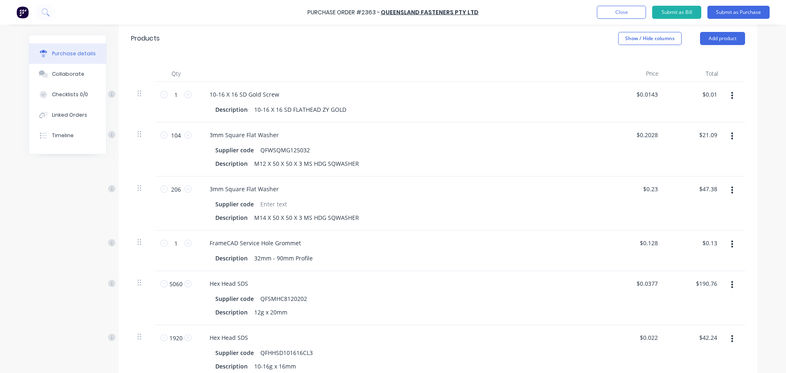
scroll to position [169, 0]
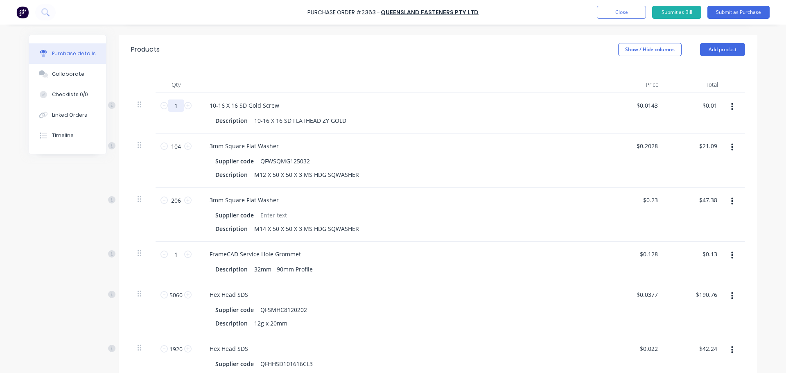
click at [171, 99] on input "1" at bounding box center [176, 105] width 16 height 12
type input "5"
type input "$0.07"
type input "50"
type input "$0.72"
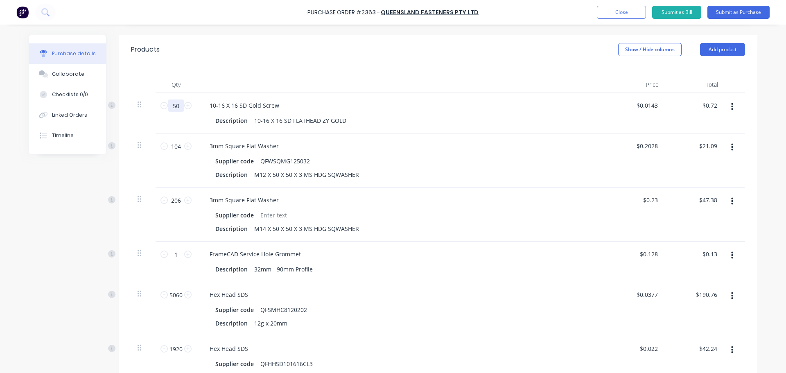
type input "5"
type input "$0.07"
type input "1"
type input "$0.01"
type input "10"
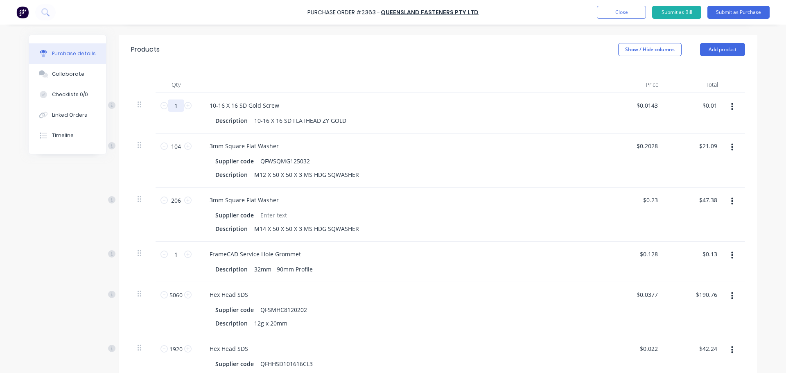
type input "$0.14"
type input "100"
type input "$1.43"
type input "100"
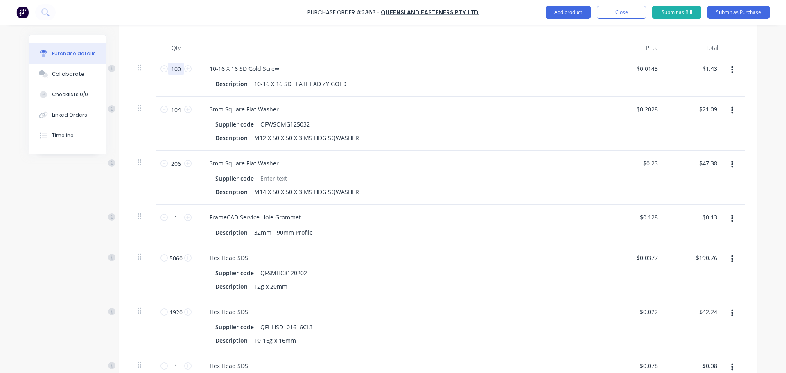
scroll to position [218, 0]
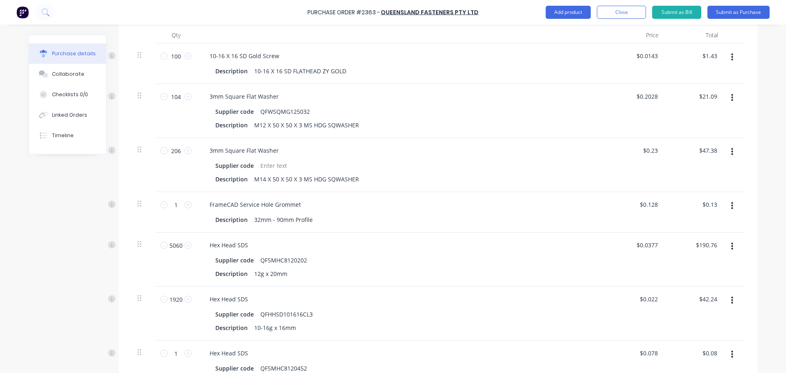
type input "2"
type input "$0.41"
type input "26"
type input "$5.32"
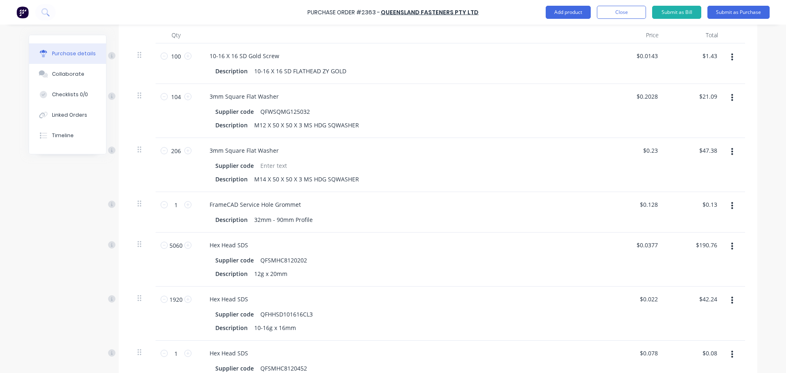
type input "260"
type input "$53.20"
type input "260"
click at [369, 293] on div "Hex Head SDS" at bounding box center [401, 299] width 396 height 12
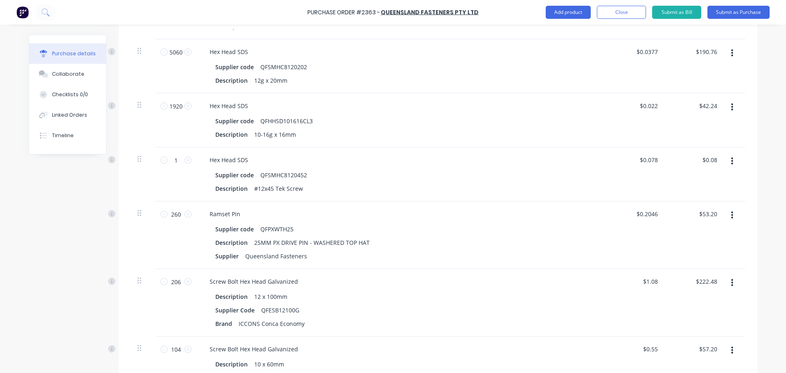
scroll to position [412, 0]
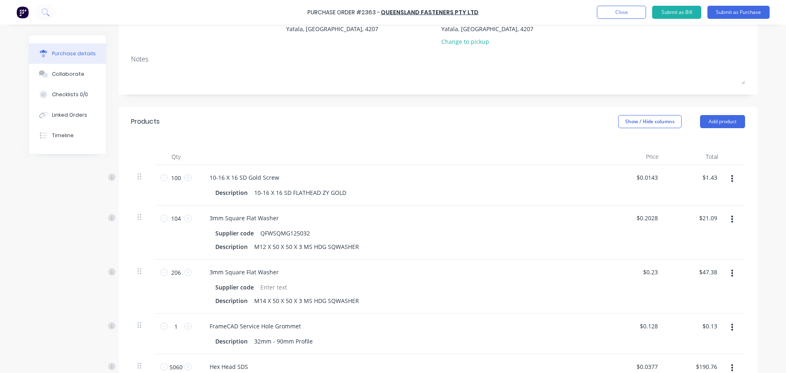
scroll to position [96, 0]
click at [732, 172] on button "button" at bounding box center [731, 179] width 19 height 15
click at [727, 149] on div at bounding box center [734, 157] width 20 height 16
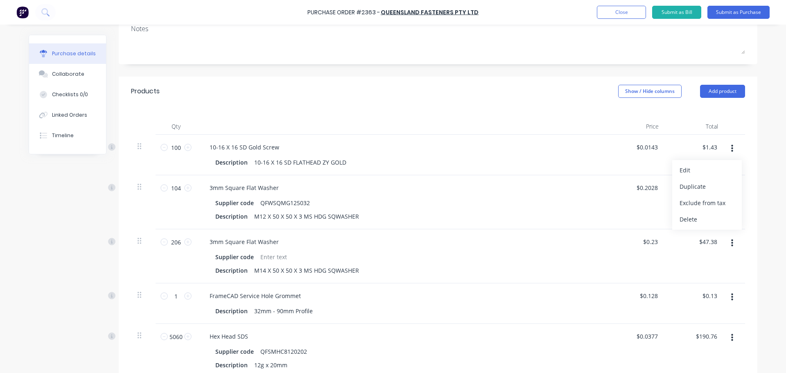
scroll to position [127, 0]
drag, startPoint x: 171, startPoint y: 241, endPoint x: 164, endPoint y: 241, distance: 7.8
click at [168, 289] on input "1" at bounding box center [176, 295] width 16 height 12
type input "2"
type input "$0.26"
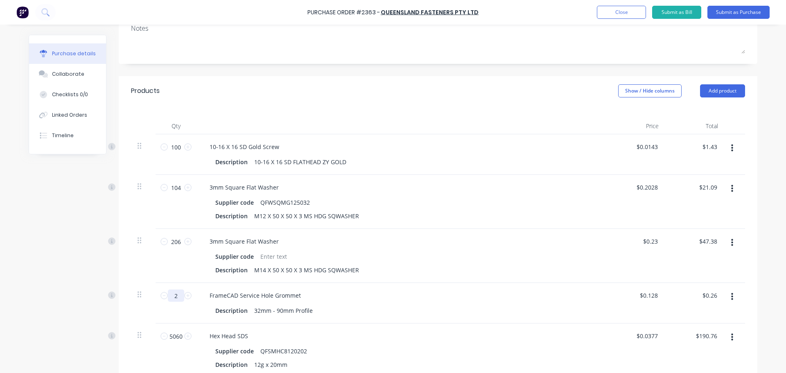
type input "22"
type input "$2.82"
type input "224"
type input "$28.67"
type input "224"
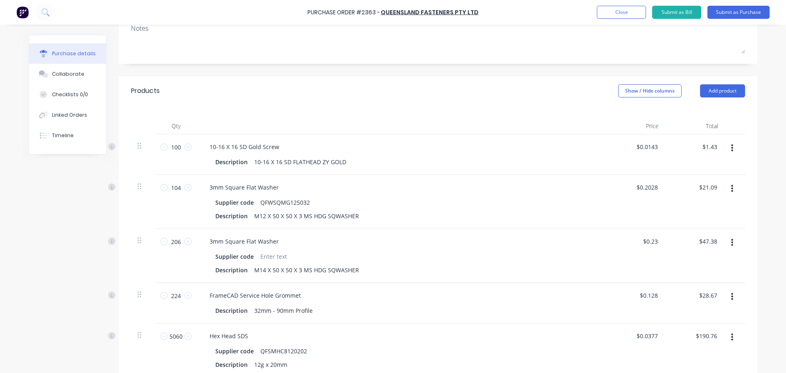
click at [551, 323] on div "Hex Head SDS Supplier code QFSMHC8120202 Description 12g x 20mm" at bounding box center [400, 350] width 409 height 54
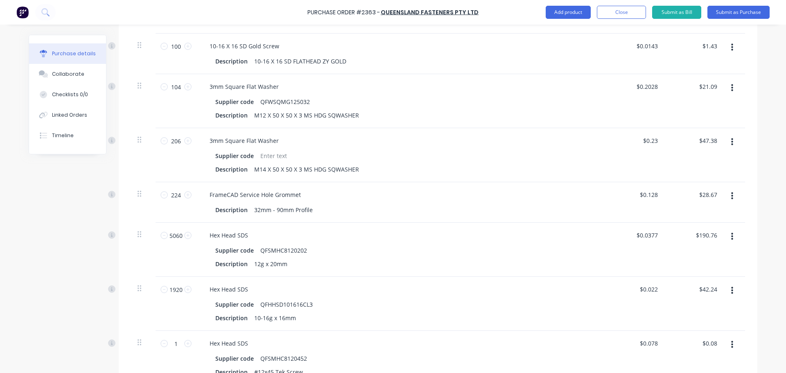
scroll to position [191, 0]
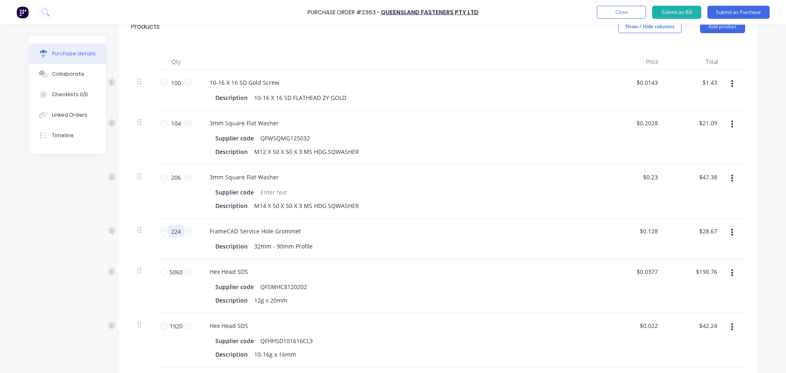
click at [176, 225] on input "224" at bounding box center [176, 231] width 16 height 12
type input "5"
type input "$0.64"
type input "2"
type input "$0.26"
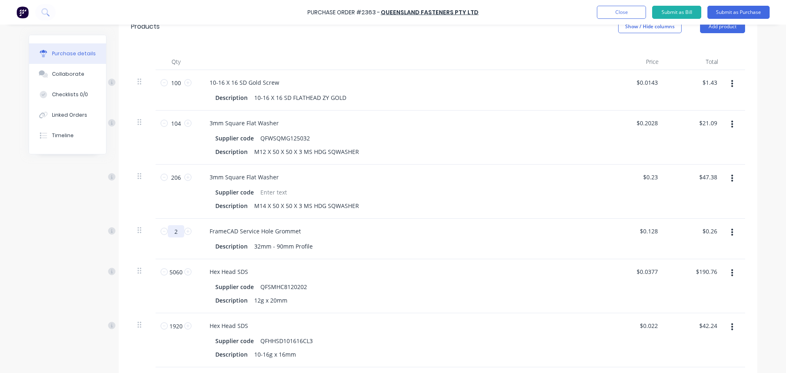
type input "22"
type input "$2.82"
type input "225"
type input "$28.80"
type input "225"
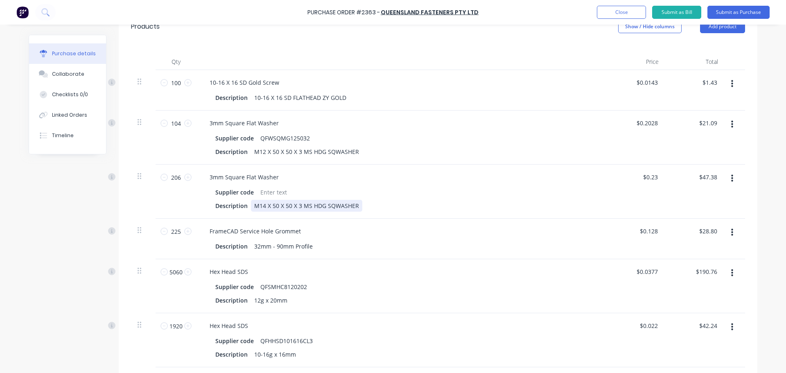
click at [482, 200] on div "Description M14 X 50 X 50 X 3 MS HDG SQWASHER" at bounding box center [399, 206] width 375 height 12
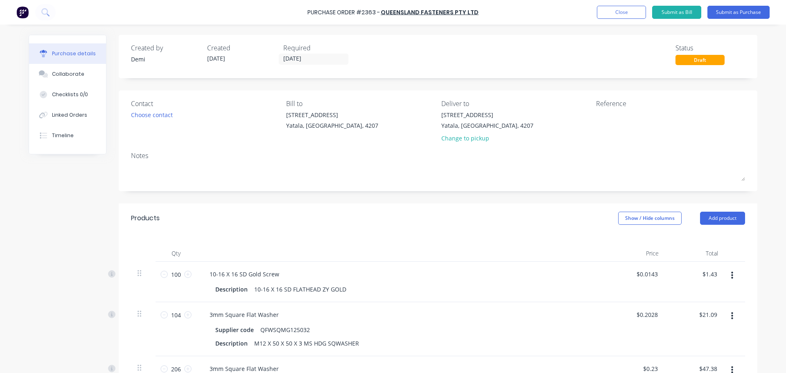
scroll to position [0, 0]
click at [297, 61] on input "[DATE]" at bounding box center [313, 59] width 69 height 10
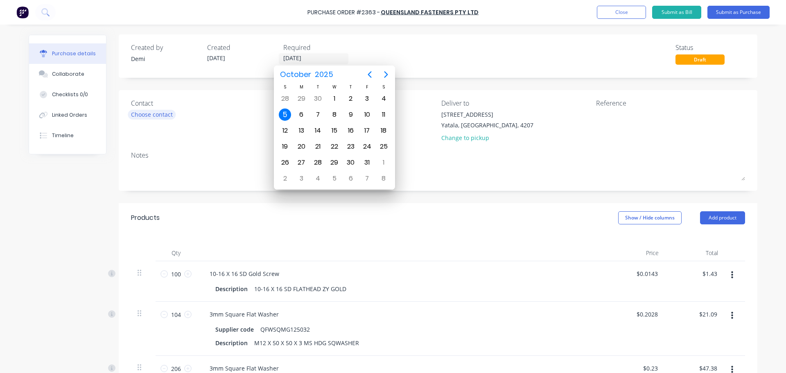
click at [153, 112] on div "Choose contact" at bounding box center [152, 114] width 42 height 9
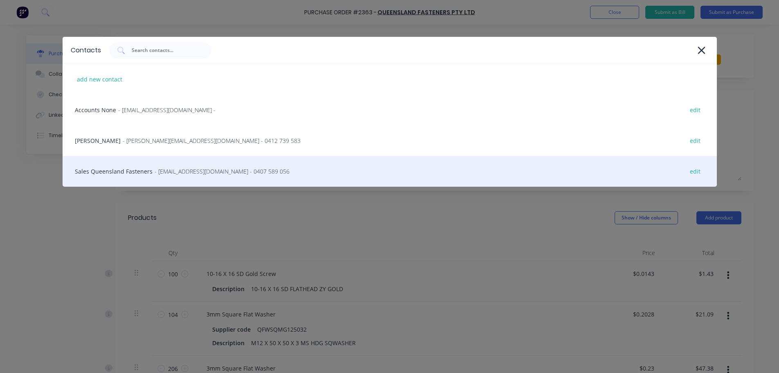
click at [169, 166] on div "Sales Queensland Fasteners - [EMAIL_ADDRESS][DOMAIN_NAME] - 0407 589 056 edit" at bounding box center [390, 171] width 655 height 31
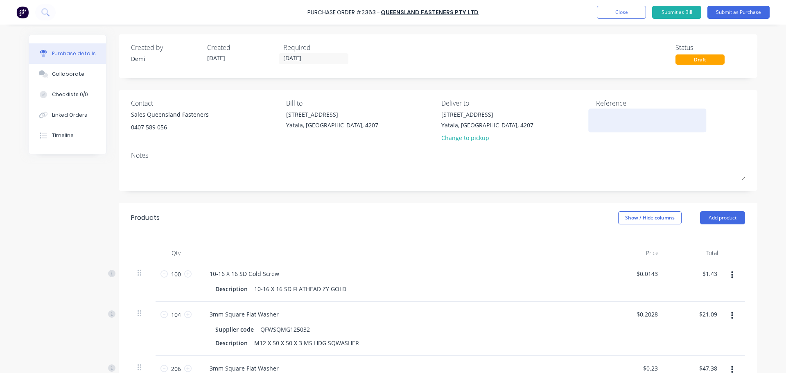
click at [633, 115] on textarea at bounding box center [647, 119] width 102 height 18
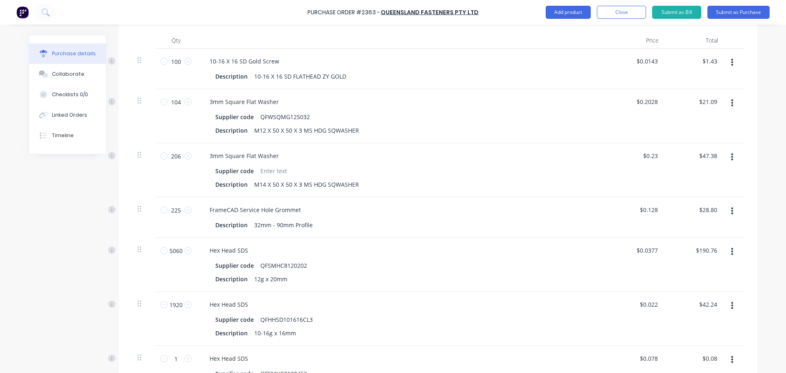
scroll to position [212, 0]
type textarea "P"
type textarea "x"
type textarea "P"
click at [733, 357] on icon "button" at bounding box center [732, 360] width 2 height 7
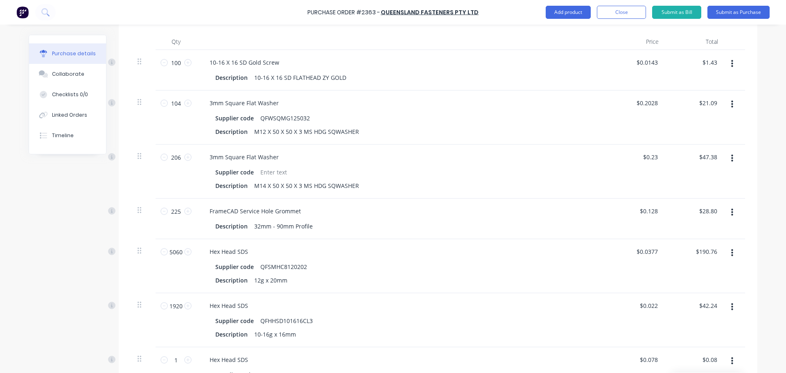
type textarea "x"
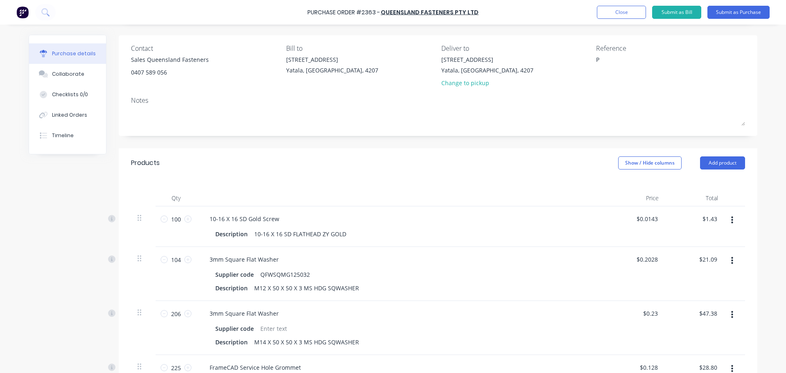
scroll to position [0, 0]
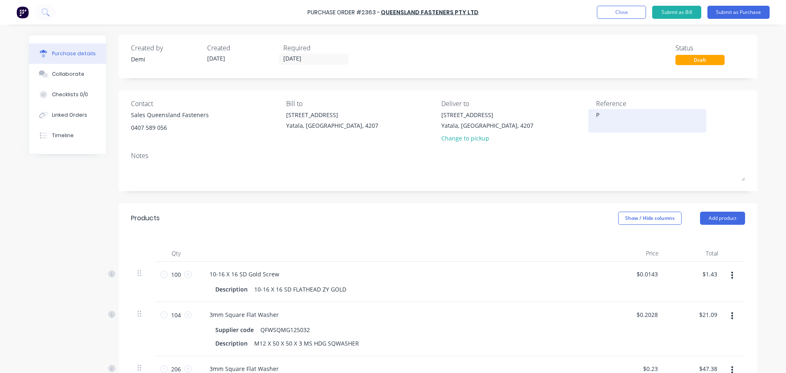
click at [617, 117] on textarea "P" at bounding box center [647, 119] width 102 height 18
type textarea "P2363 CC 301"
type textarea "x"
type textarea "P2363 CC 301"
click at [311, 56] on div "Required [DATE]" at bounding box center [318, 54] width 70 height 22
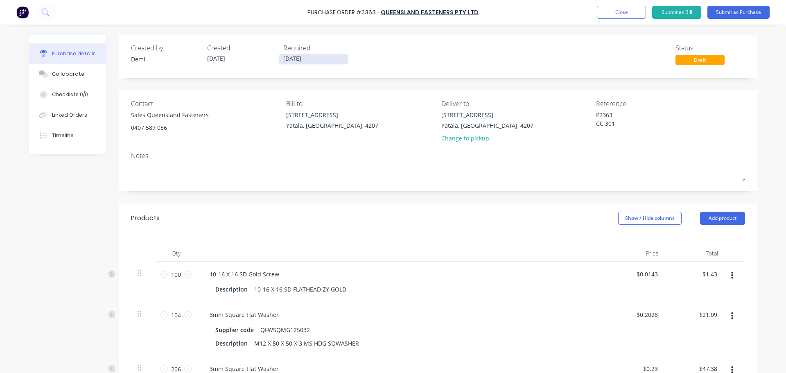
click at [311, 56] on input "[DATE]" at bounding box center [313, 59] width 69 height 10
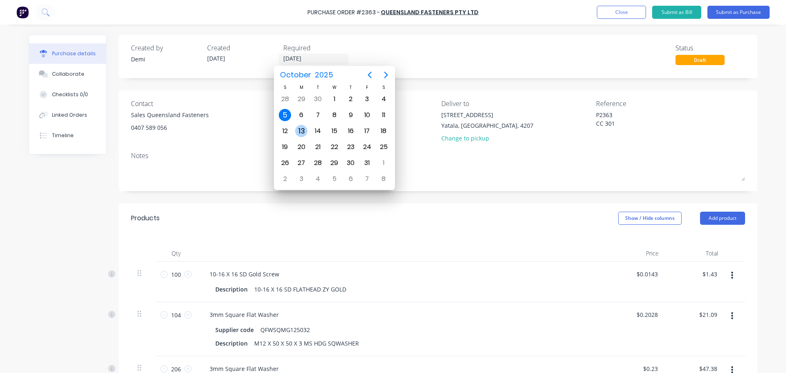
click at [305, 135] on div "13" at bounding box center [301, 131] width 12 height 12
type textarea "x"
type input "[DATE]"
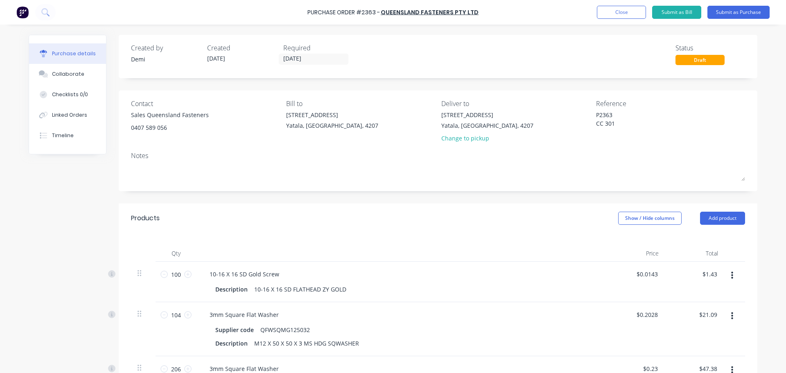
type textarea "x"
click at [62, 111] on div "Linked Orders" at bounding box center [69, 114] width 35 height 7
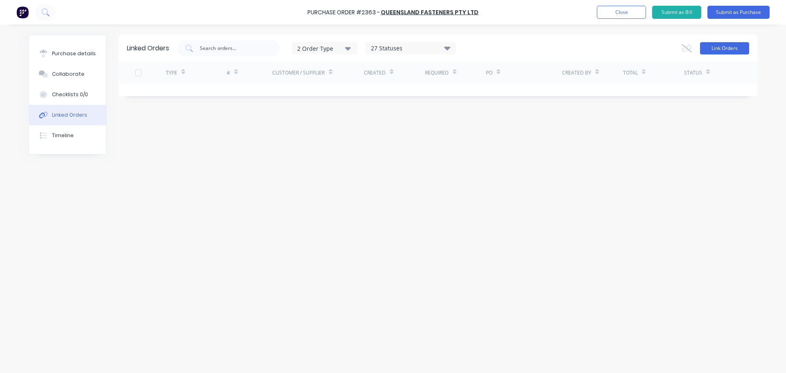
click at [720, 45] on button "Link Orders" at bounding box center [724, 48] width 49 height 12
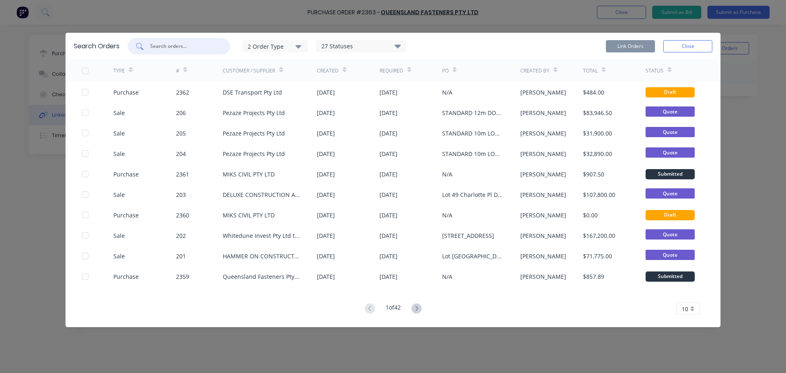
click at [179, 42] on input "text" at bounding box center [183, 46] width 68 height 8
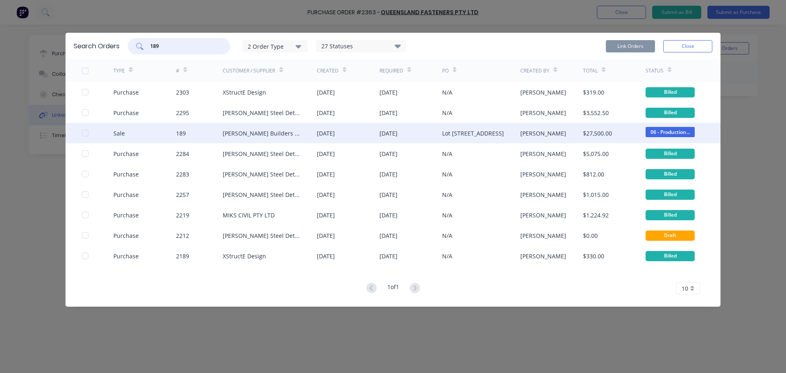
click at [85, 125] on div at bounding box center [85, 133] width 16 height 16
type input "189"
click at [646, 40] on button "Link Orders" at bounding box center [630, 46] width 49 height 12
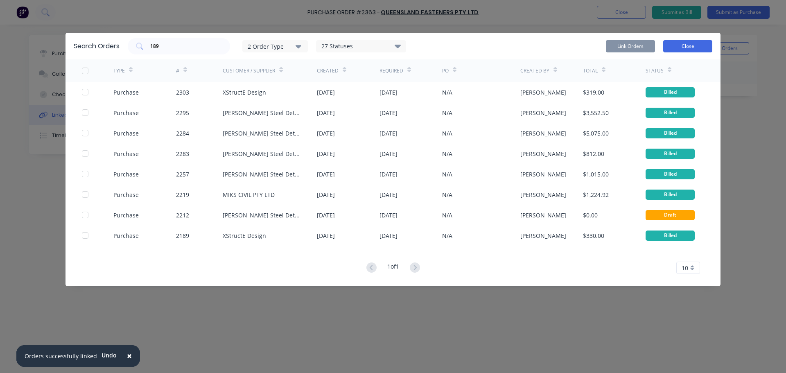
click at [696, 41] on button "Close" at bounding box center [687, 46] width 49 height 12
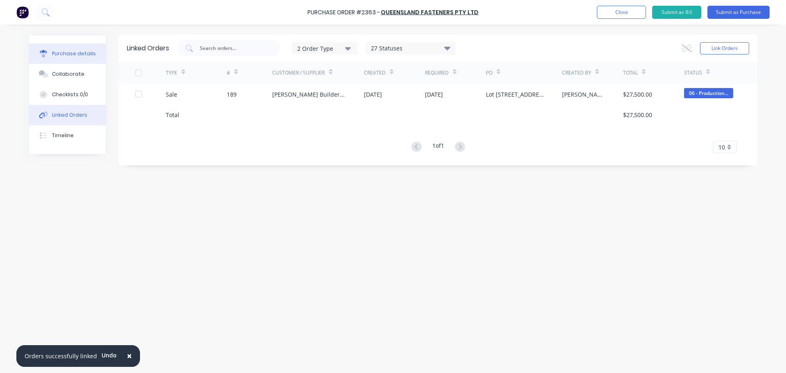
click at [86, 51] on button "Purchase details" at bounding box center [67, 53] width 77 height 20
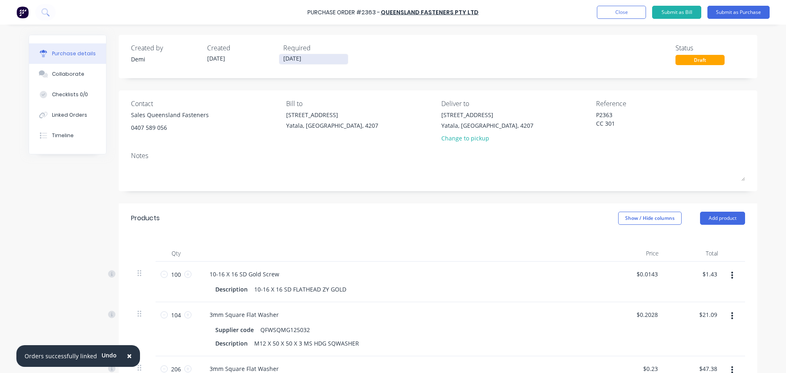
click at [295, 60] on input "[DATE]" at bounding box center [313, 59] width 69 height 10
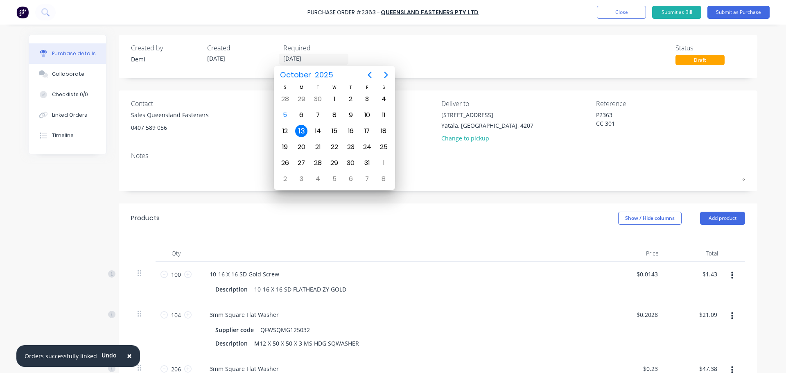
type textarea "x"
click at [340, 49] on div "Required" at bounding box center [318, 48] width 70 height 10
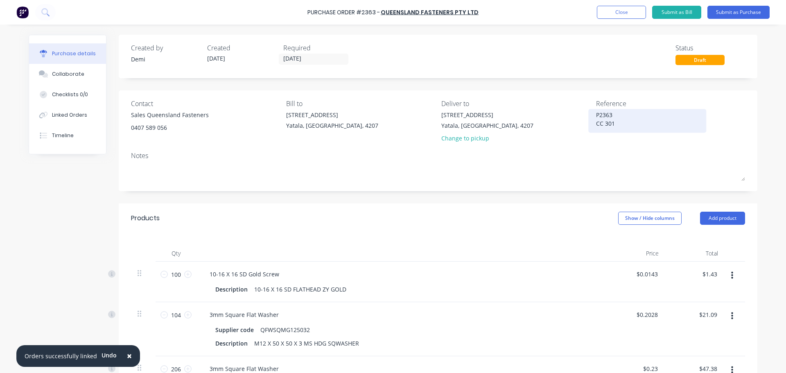
click at [626, 113] on textarea "P2363 CC 301" at bounding box center [647, 119] width 102 height 18
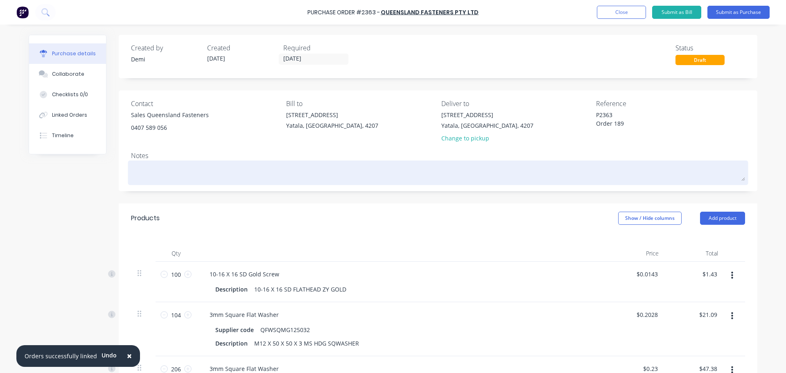
type textarea "P2363 Order 189 CC 301"
type textarea "x"
type textarea "P2363 Order 189 CC 301"
click at [484, 167] on textarea at bounding box center [438, 171] width 614 height 18
type textarea "x"
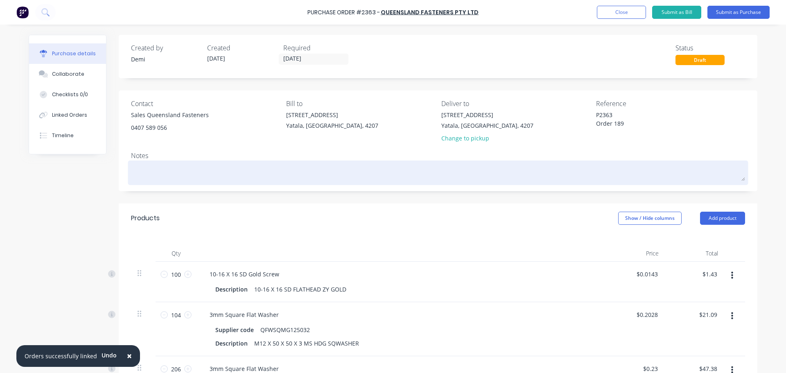
type textarea "L"
type textarea "x"
type textarea "Lr"
type textarea "x"
type textarea "Lro"
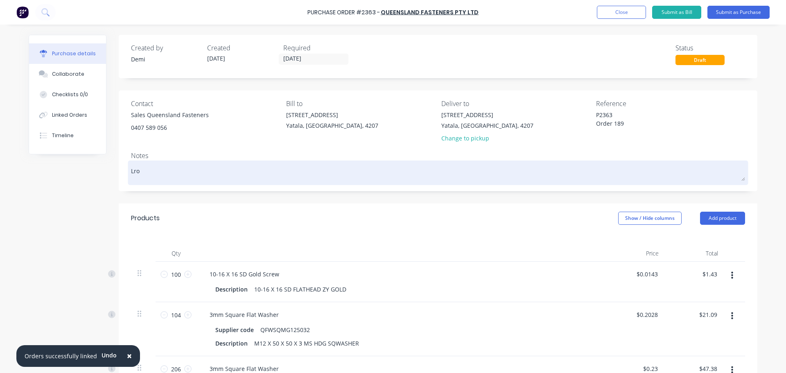
type textarea "x"
type textarea "Lr"
type textarea "x"
type textarea "L"
type textarea "x"
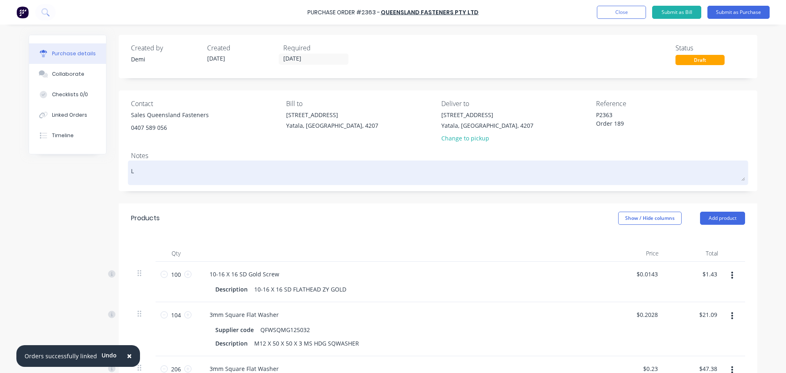
type textarea "Le"
type textarea "x"
type textarea "[PERSON_NAME]"
type textarea "x"
type textarea "[PERSON_NAME]"
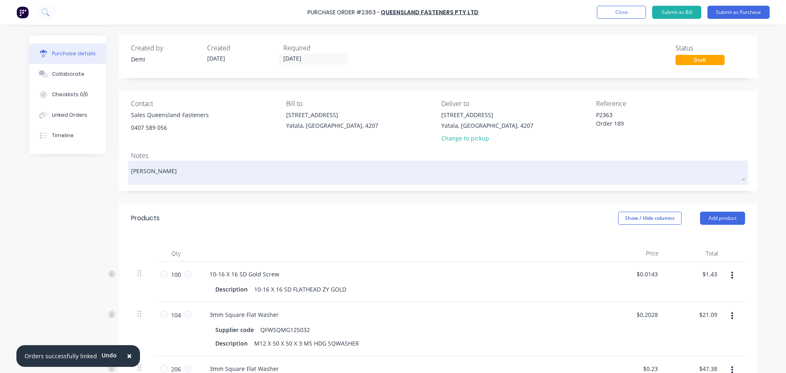
type textarea "x"
type textarea "[PERSON_NAME]"
type textarea "x"
type textarea "[PERSON_NAME]"
type textarea "x"
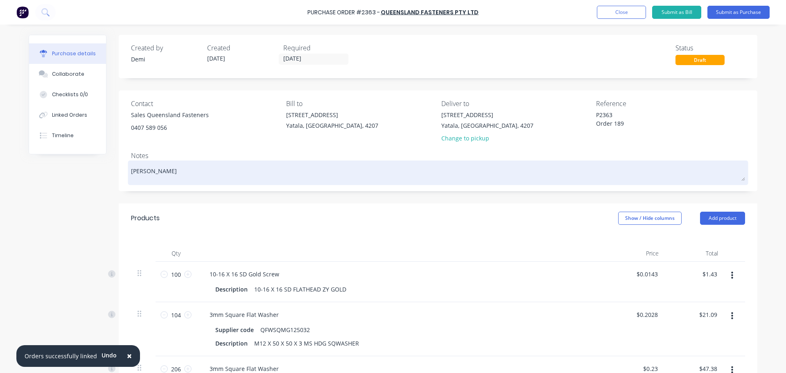
type textarea "[PERSON_NAME]"
type textarea "x"
type textarea "[PERSON_NAME]"
type textarea "x"
type textarea "[PERSON_NAME] Build"
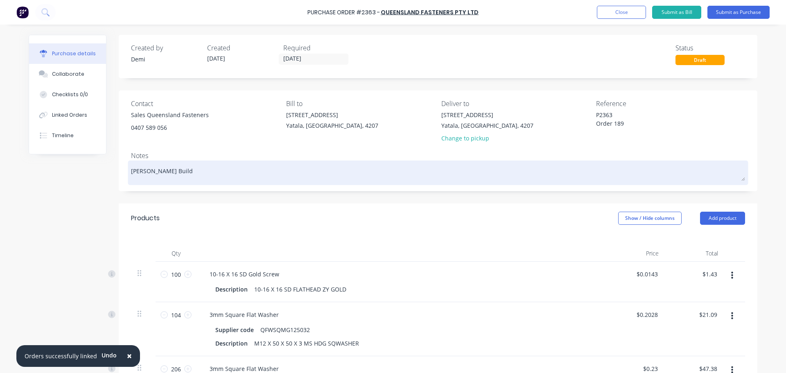
type textarea "x"
type textarea "[PERSON_NAME]"
type textarea "x"
type textarea "[PERSON_NAME] Builder"
type textarea "x"
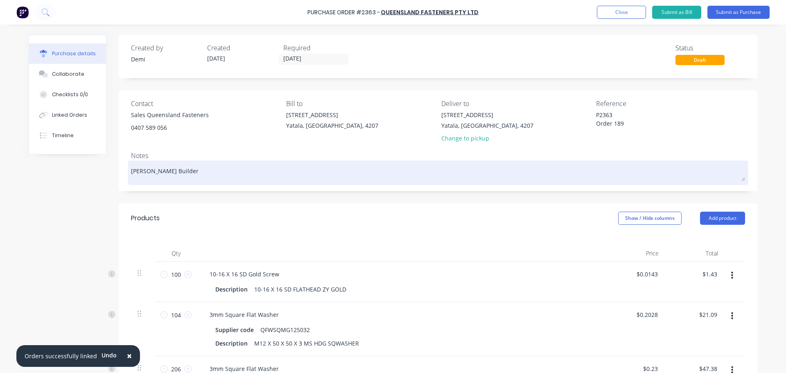
type textarea "[PERSON_NAME] Builders"
type textarea "x"
type textarea "[PERSON_NAME] Builders"
type textarea "x"
type textarea "[PERSON_NAME] Builders -"
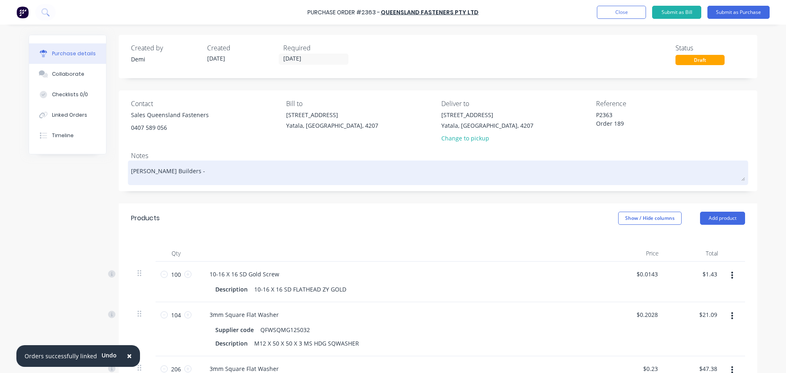
type textarea "x"
type textarea "[PERSON_NAME] Builders -"
type textarea "x"
type textarea "[PERSON_NAME] Builders - S"
type textarea "x"
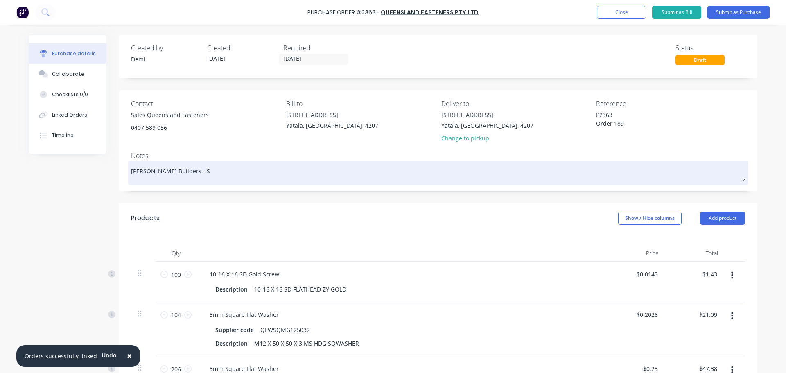
type textarea "[PERSON_NAME] Builders - St"
type textarea "x"
type textarea "[PERSON_NAME] Builders - Sti"
type textarea "x"
type textarea "[PERSON_NAME] Builders - Stir"
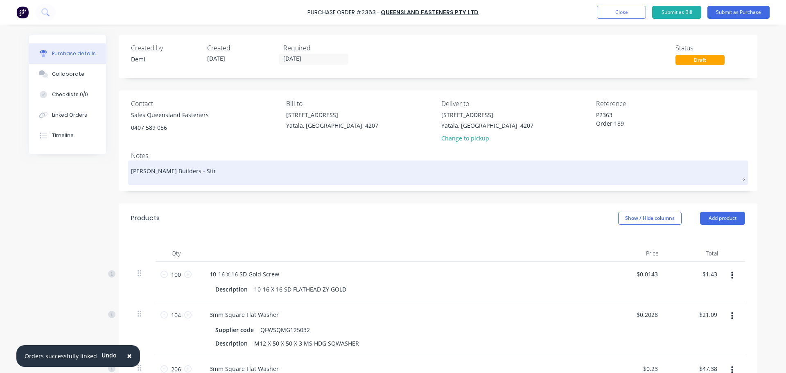
type textarea "x"
type textarea "[PERSON_NAME] Builders - Stirl"
type textarea "x"
type textarea "[PERSON_NAME] Builders - Stirli"
type textarea "x"
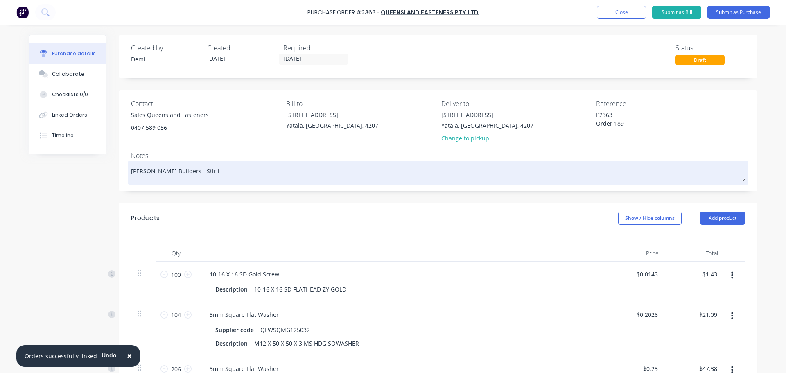
type textarea "[PERSON_NAME] Builders - Stirlin"
type textarea "x"
type textarea "[PERSON_NAME] Builders - [GEOGRAPHIC_DATA]"
type textarea "x"
type textarea "[PERSON_NAME] Builders - [GEOGRAPHIC_DATA]"
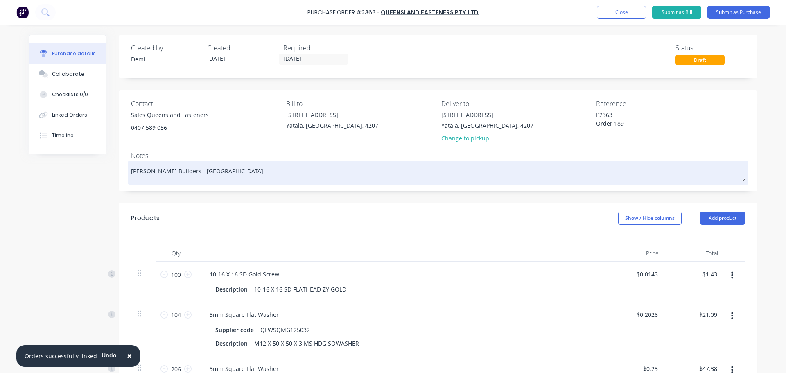
type textarea "x"
type textarea "[PERSON_NAME] Builders - [GEOGRAPHIC_DATA][PERSON_NAME]"
type textarea "x"
type textarea "[PERSON_NAME] Builders - [GEOGRAPHIC_DATA]"
type textarea "x"
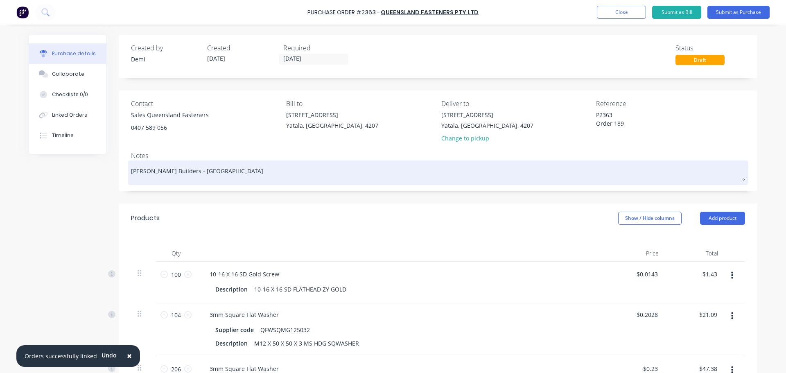
type textarea "[PERSON_NAME] Builders - Stirling Str"
type textarea "x"
type textarea "[PERSON_NAME] Builders - Stirling Stre"
type textarea "x"
type textarea "[PERSON_NAME] Builders - Stirling Stree"
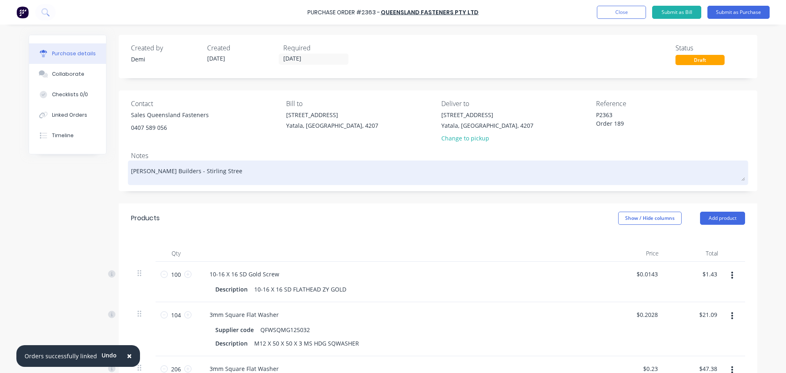
type textarea "x"
type textarea "[PERSON_NAME] Builders - [GEOGRAPHIC_DATA]"
type textarea "x"
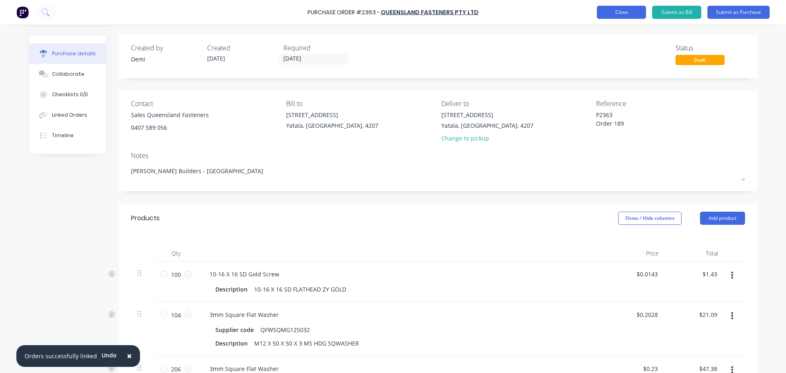
type textarea "[PERSON_NAME] Builders - [GEOGRAPHIC_DATA]"
type textarea "x"
type textarea "[PERSON_NAME] Builders - [GEOGRAPHIC_DATA]"
click at [617, 11] on button "Close" at bounding box center [621, 12] width 49 height 13
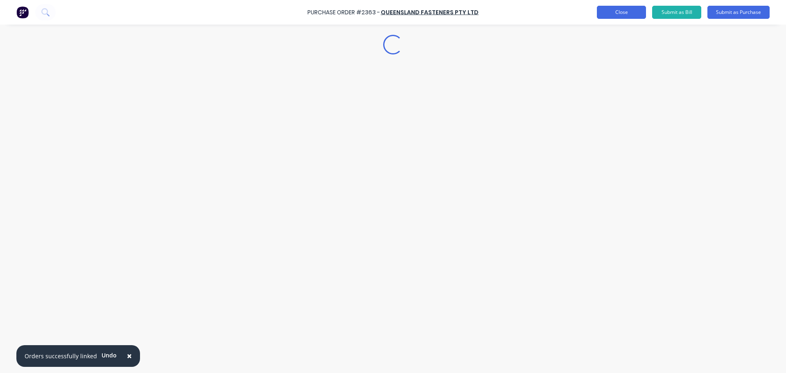
type textarea "x"
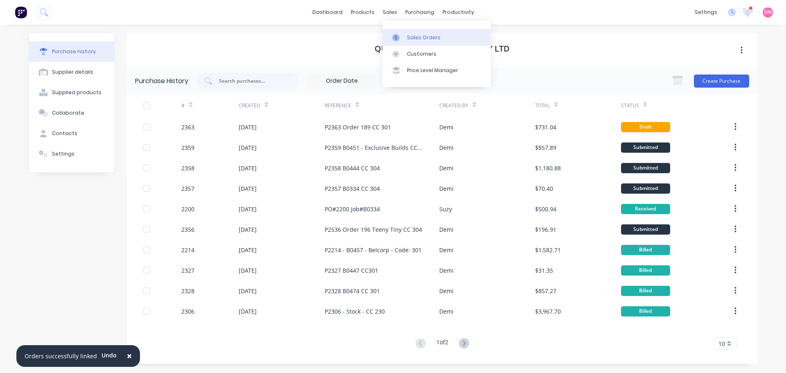
click at [401, 29] on link "Sales Orders" at bounding box center [436, 37] width 108 height 16
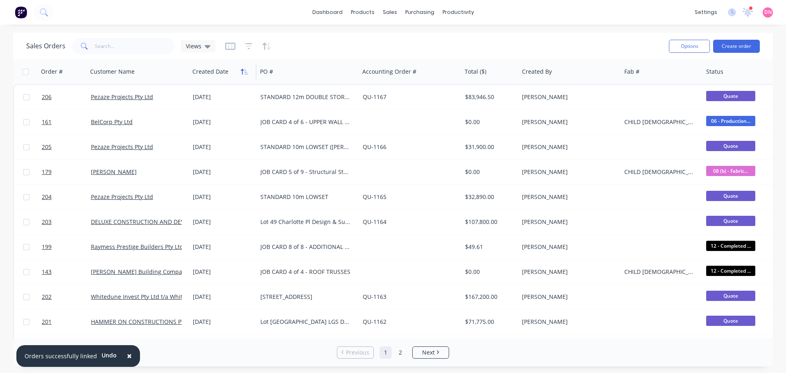
click at [239, 74] on button "button" at bounding box center [244, 71] width 12 height 12
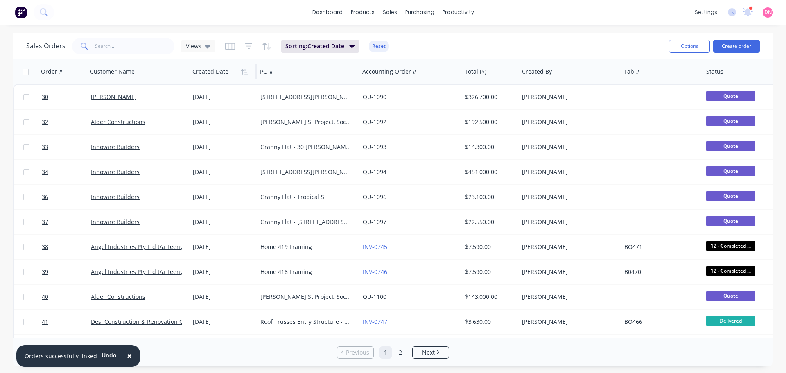
click at [239, 74] on button "button" at bounding box center [244, 71] width 12 height 12
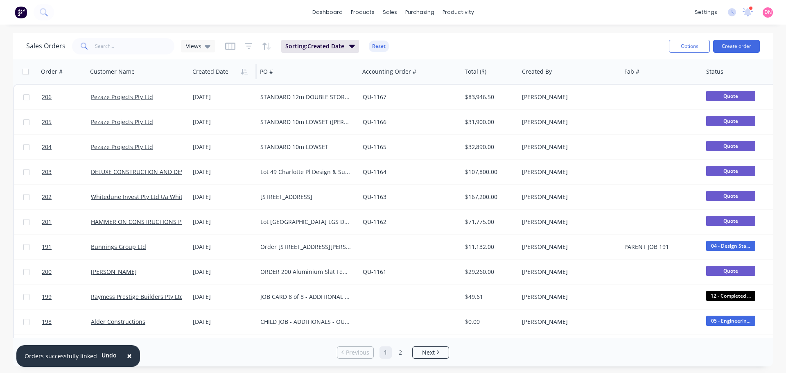
click at [239, 74] on button "button" at bounding box center [244, 71] width 12 height 12
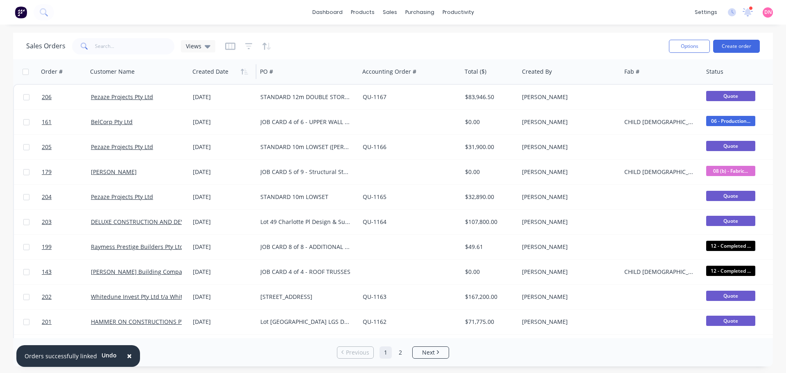
click at [239, 74] on button "button" at bounding box center [244, 71] width 12 height 12
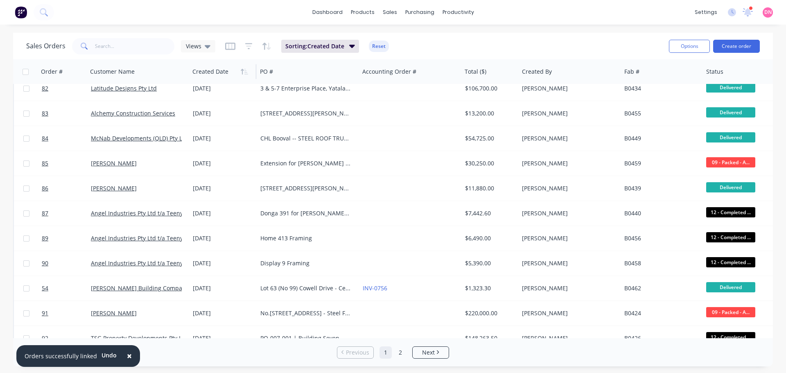
scroll to position [1057, 0]
click at [716, 75] on div at bounding box center [742, 71] width 72 height 16
click at [768, 72] on icon "button" at bounding box center [771, 71] width 7 height 7
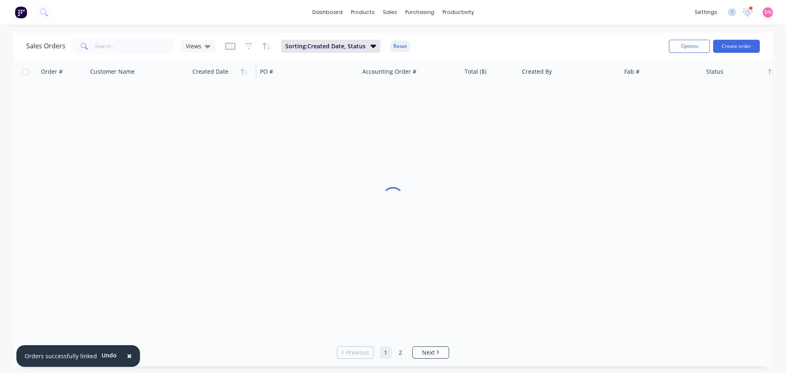
scroll to position [0, 0]
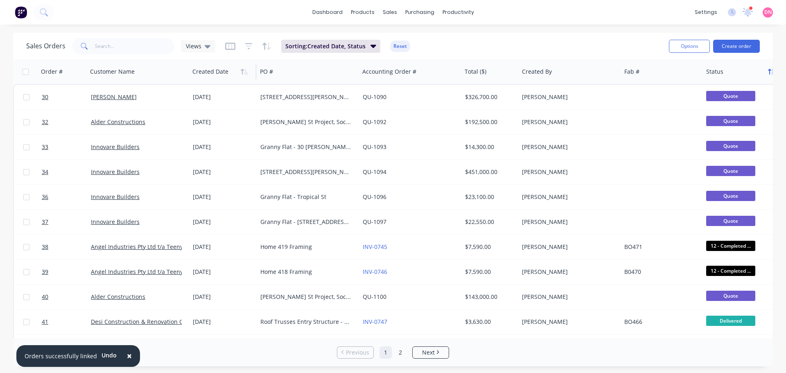
click at [768, 70] on icon "button" at bounding box center [769, 72] width 3 height 6
click at [205, 43] on icon at bounding box center [208, 46] width 6 height 9
click at [204, 128] on button "01 [PERSON_NAME]" at bounding box center [223, 132] width 93 height 9
